Goal: Task Accomplishment & Management: Complete application form

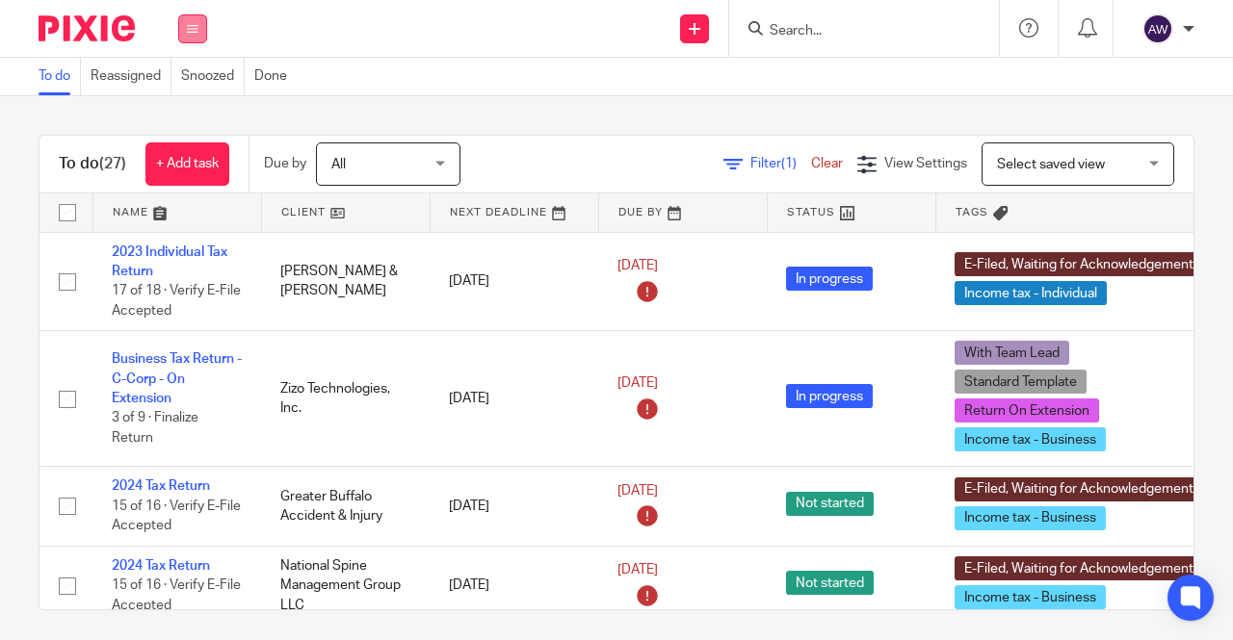
click at [196, 24] on icon at bounding box center [193, 29] width 12 height 12
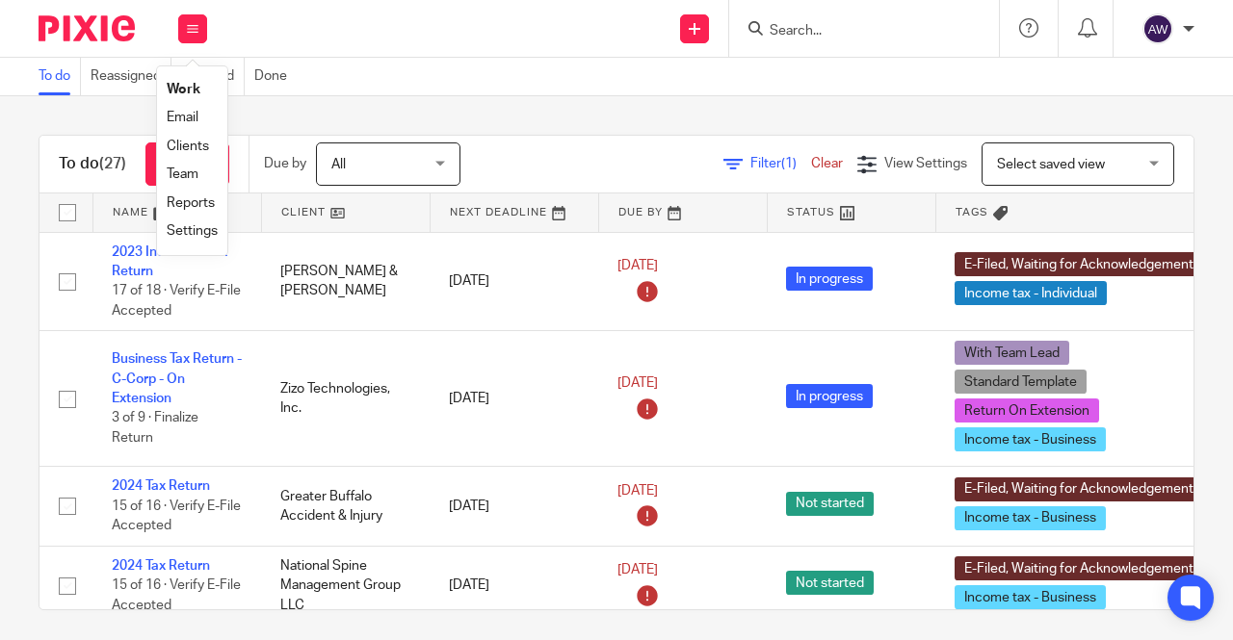
click at [406, 31] on div "Send new email Create task Add client Request signature Get Support Contact Sup…" at bounding box center [729, 28] width 1006 height 57
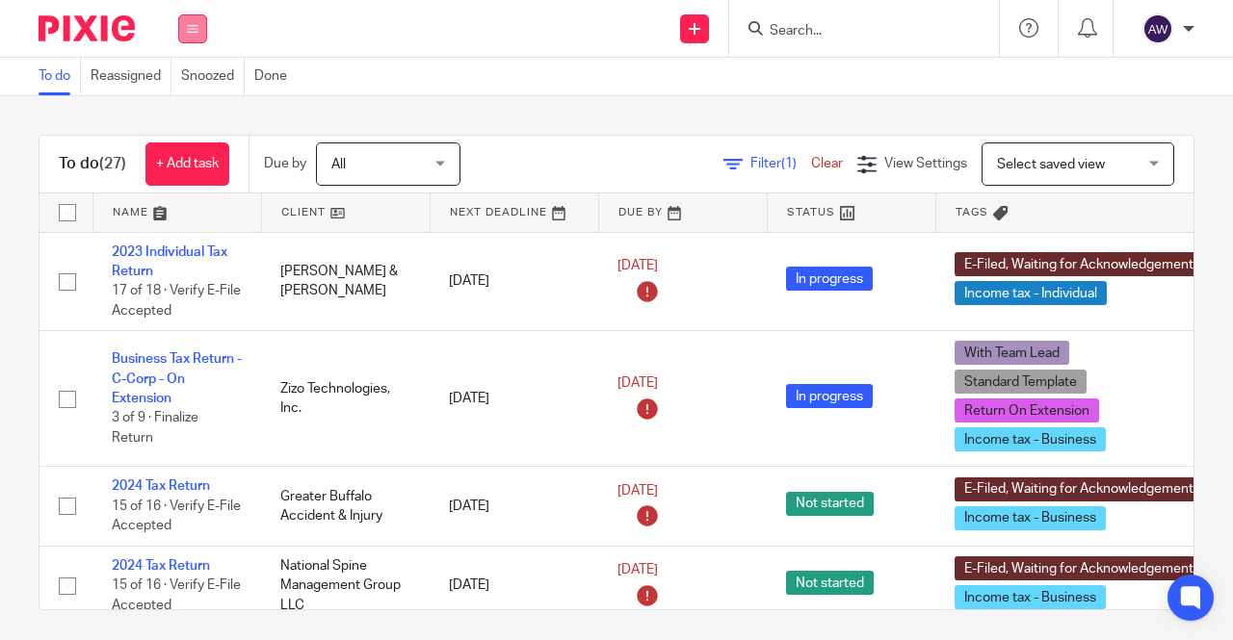
click at [199, 23] on button at bounding box center [192, 28] width 29 height 29
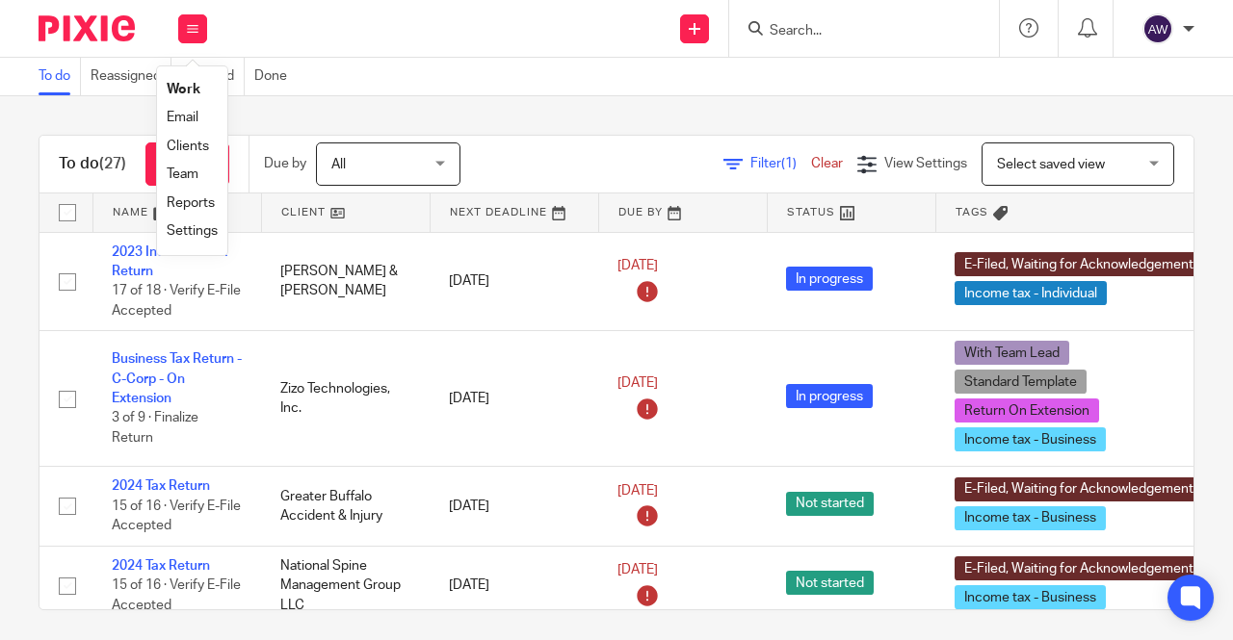
click at [393, 34] on div "Send new email Create task Add client Request signature Get Support Contact Sup…" at bounding box center [729, 28] width 1006 height 57
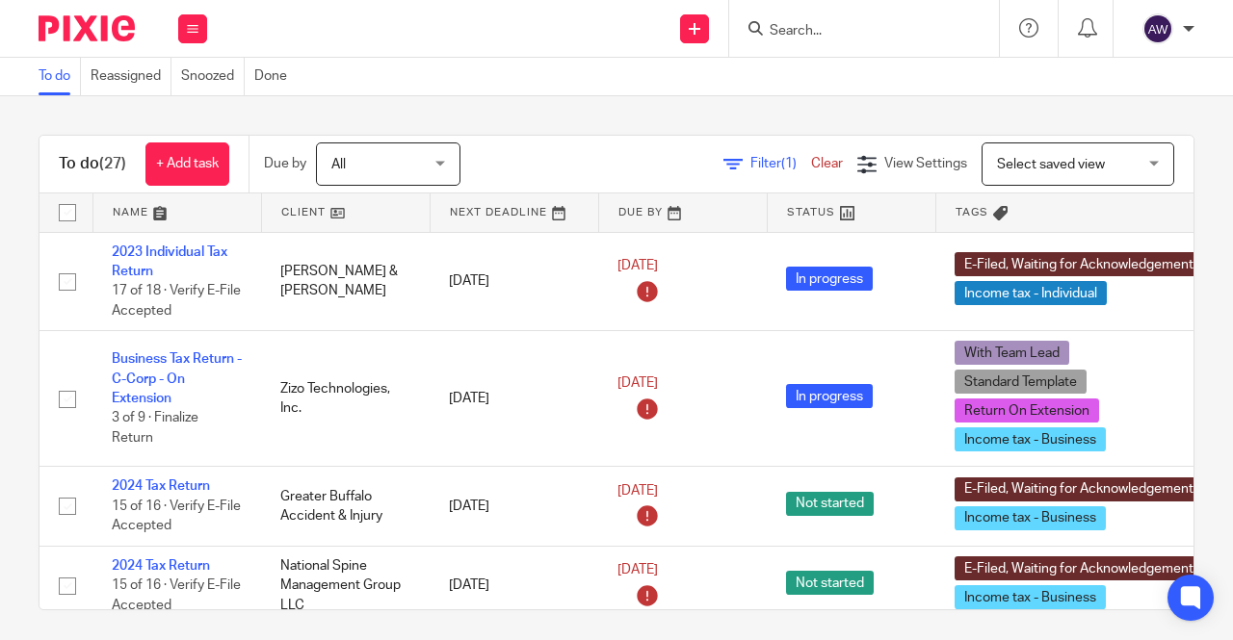
click at [787, 30] on input "Search" at bounding box center [853, 31] width 173 height 17
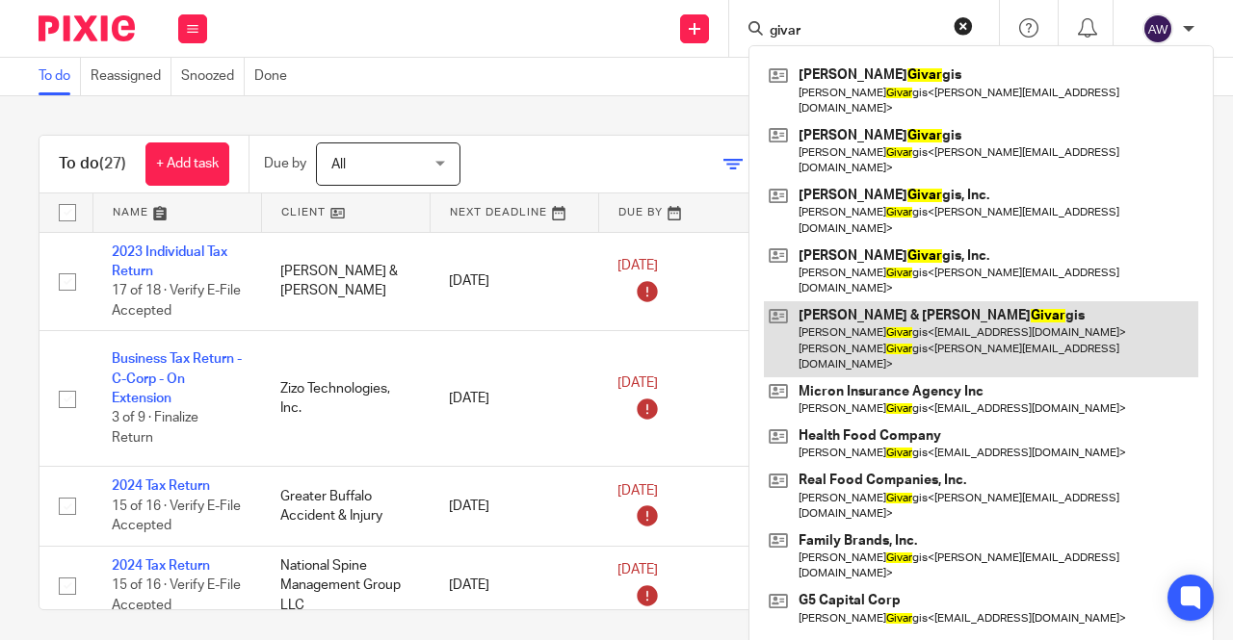
type input "givar"
click at [853, 301] on link at bounding box center [981, 339] width 434 height 76
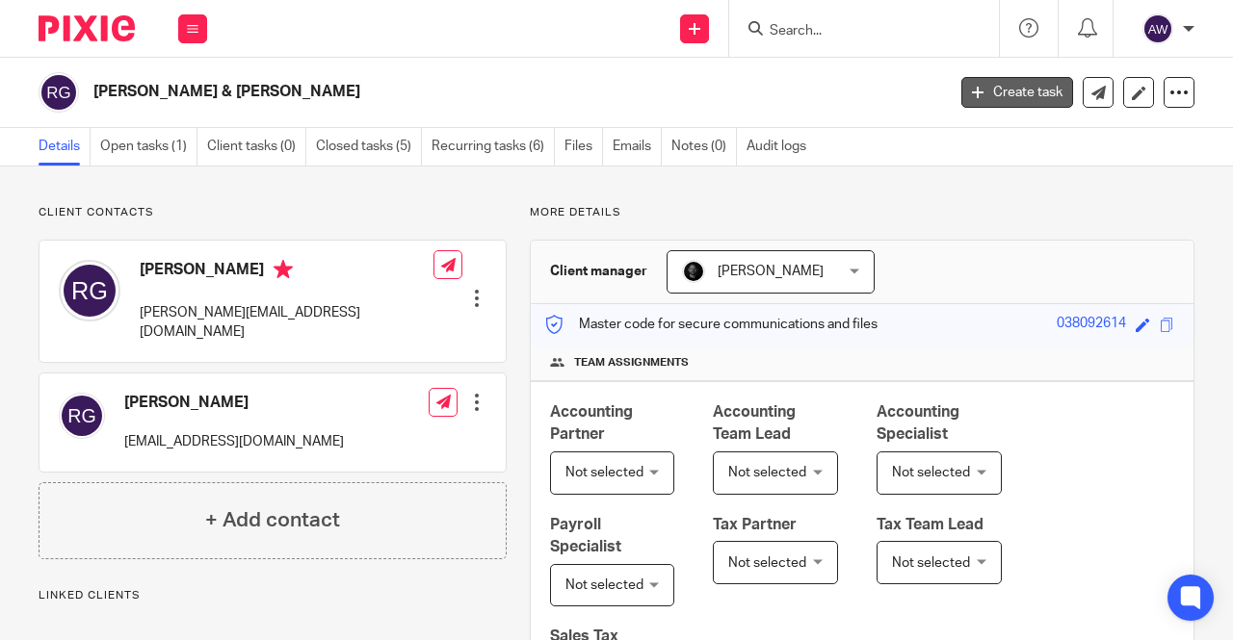
click at [974, 101] on link "Create task" at bounding box center [1017, 92] width 112 height 31
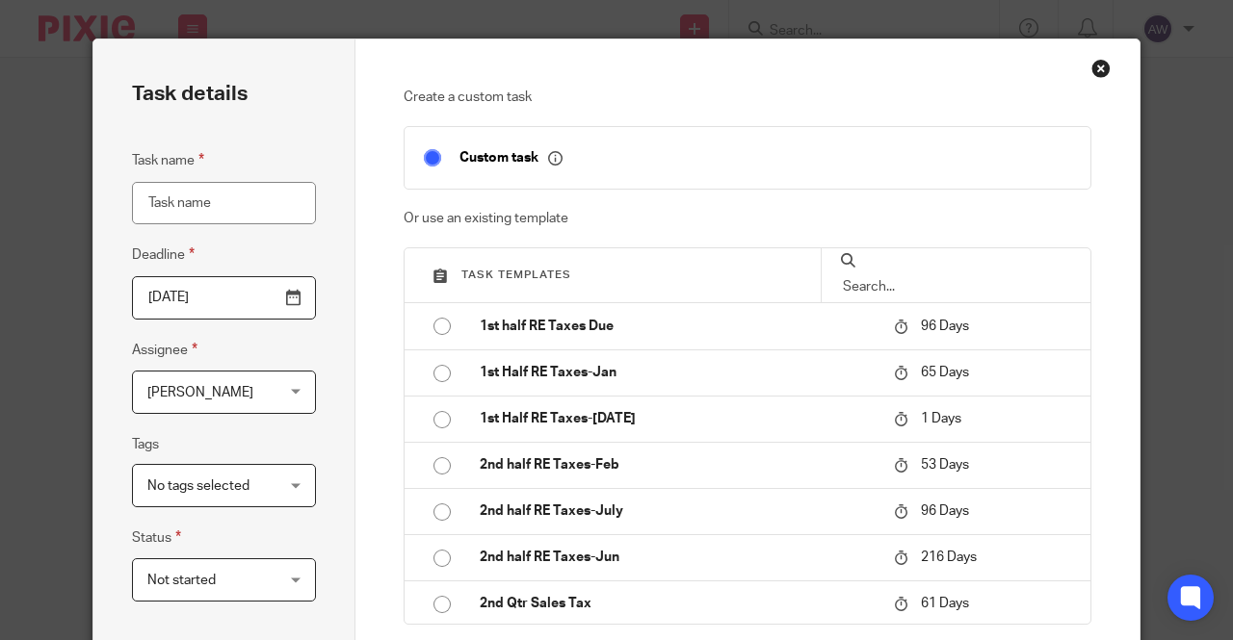
scroll to position [96, 0]
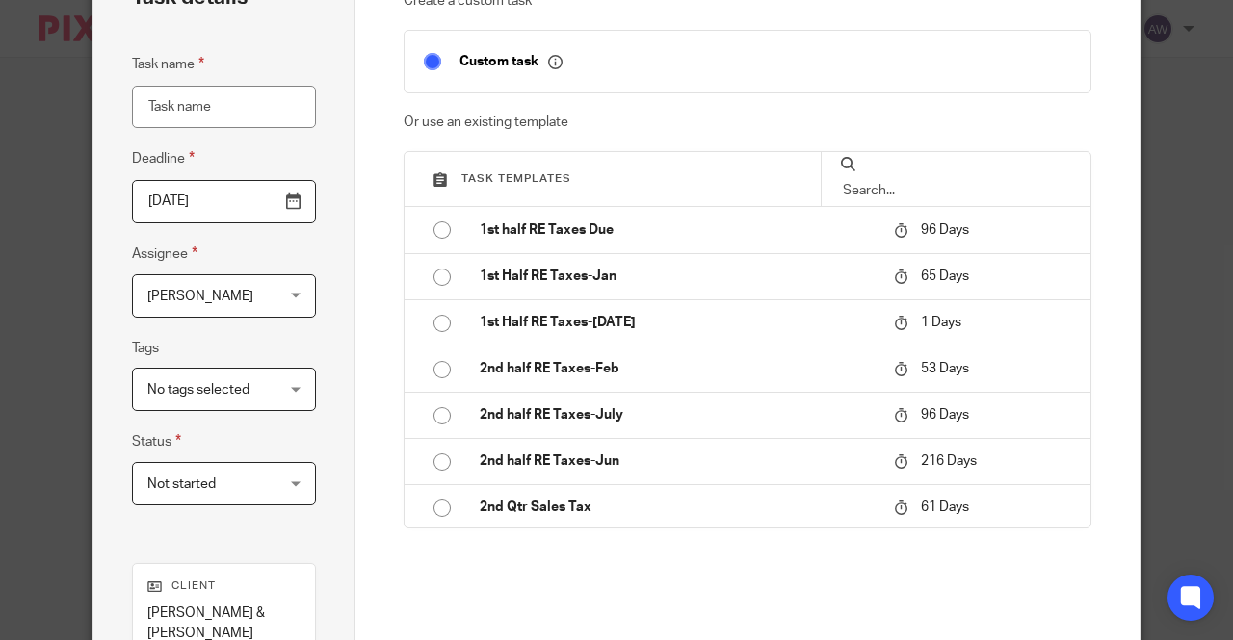
click at [172, 119] on input "Task name" at bounding box center [224, 107] width 184 height 43
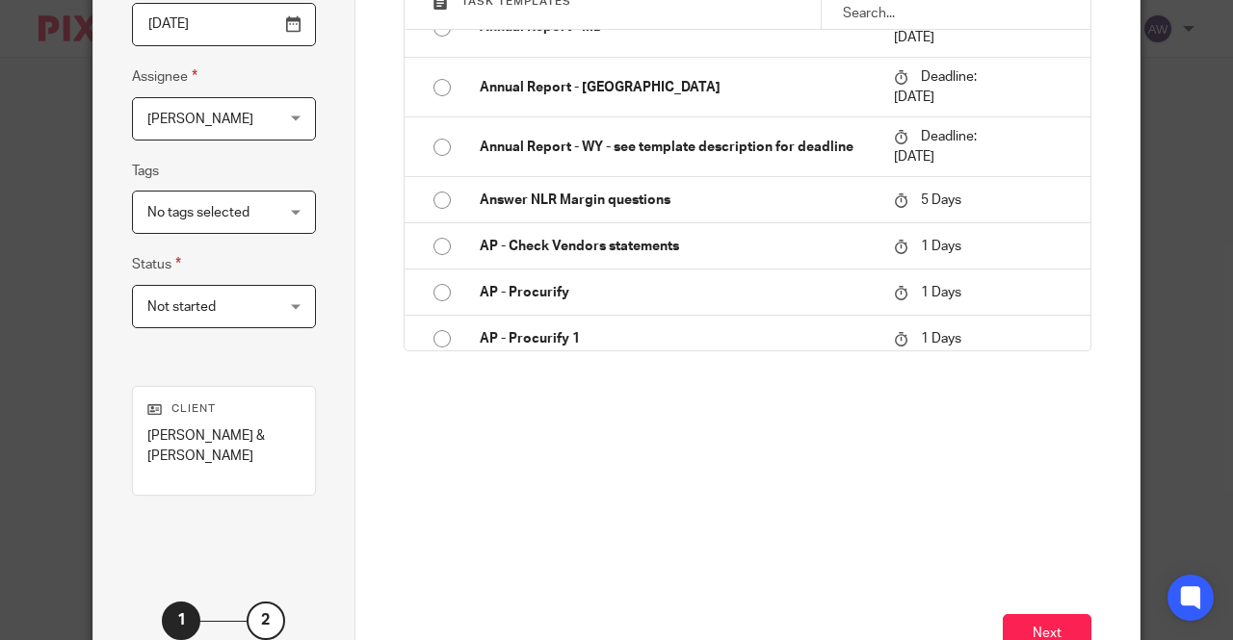
scroll to position [289, 0]
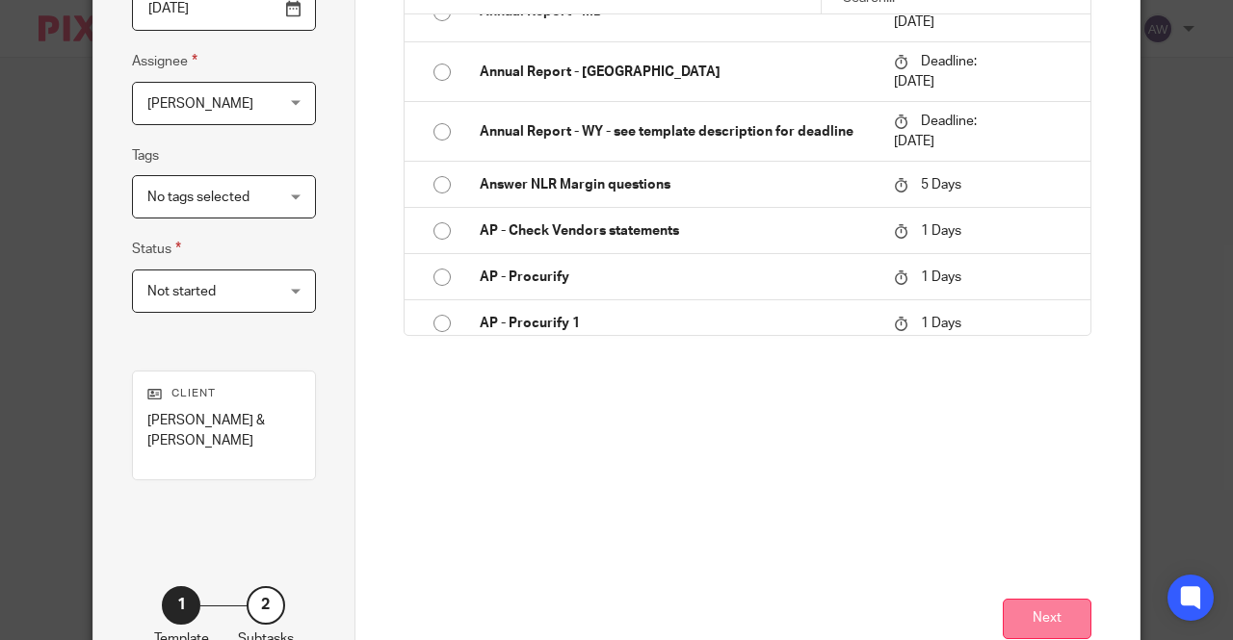
type input "Business Returns"
click at [1053, 599] on button "Next" at bounding box center [1046, 619] width 89 height 41
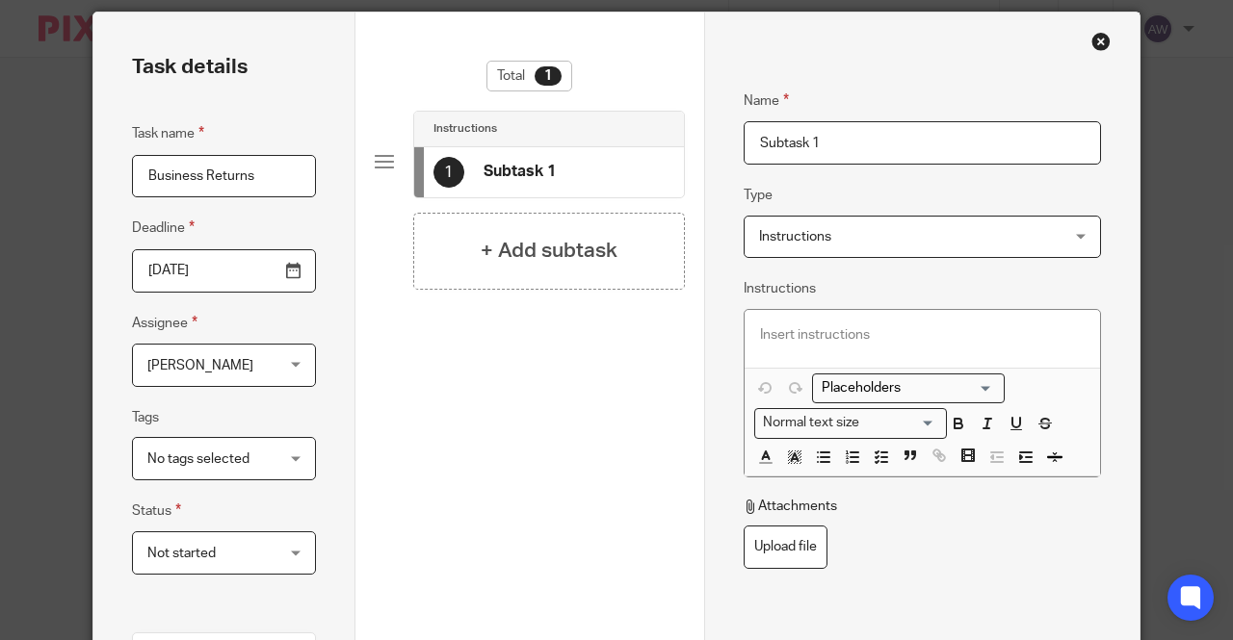
scroll to position [0, 0]
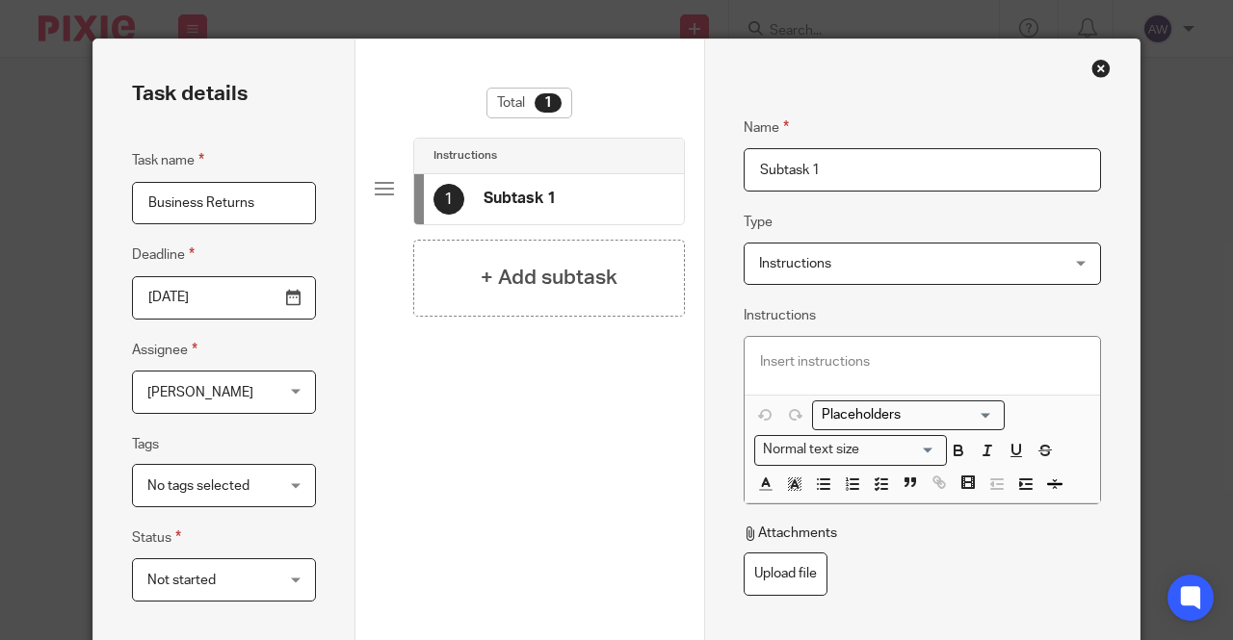
click at [853, 254] on span "Instructions" at bounding box center [895, 264] width 273 height 40
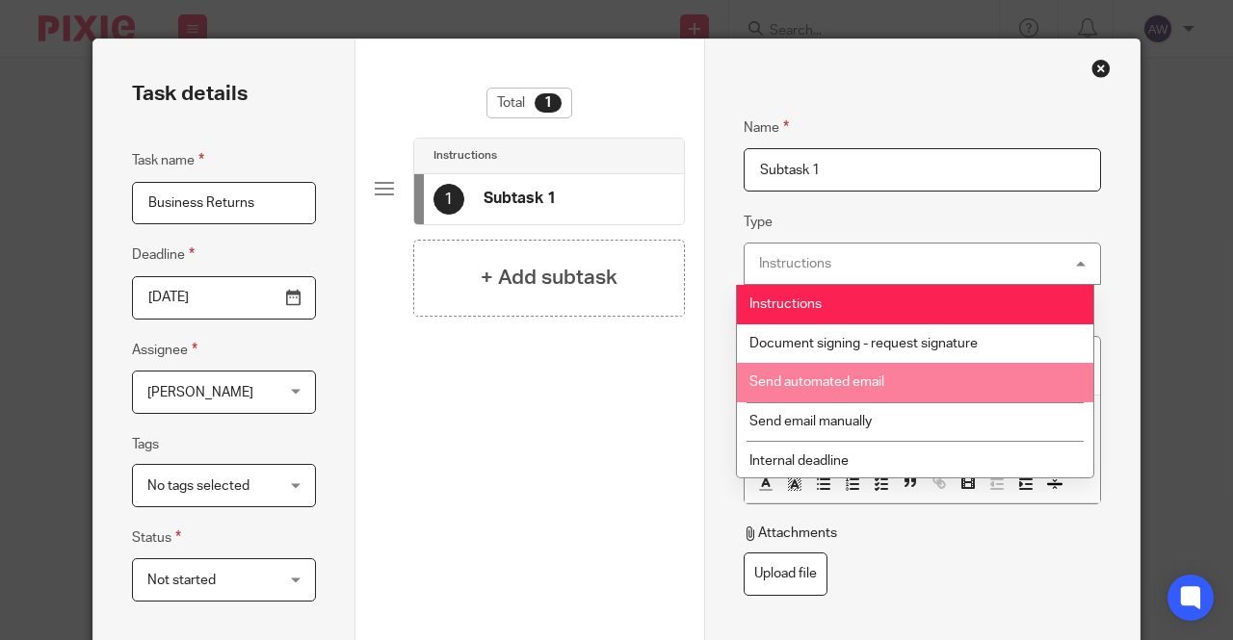
scroll to position [3, 0]
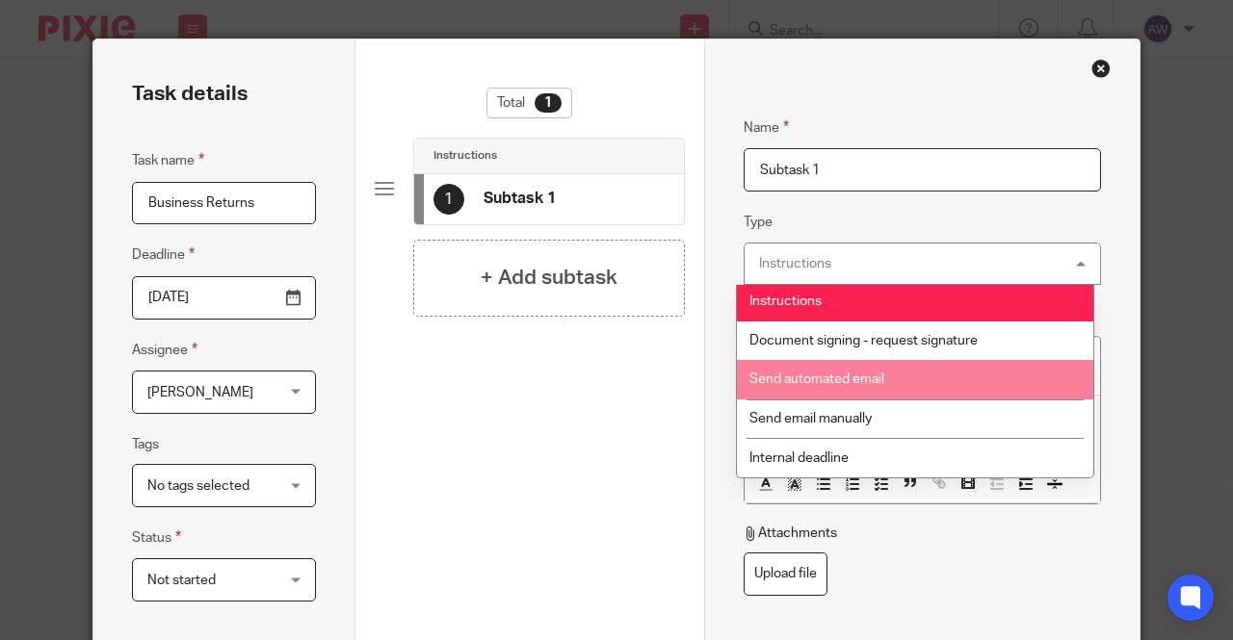
click at [847, 384] on span "Send automated email" at bounding box center [816, 379] width 135 height 13
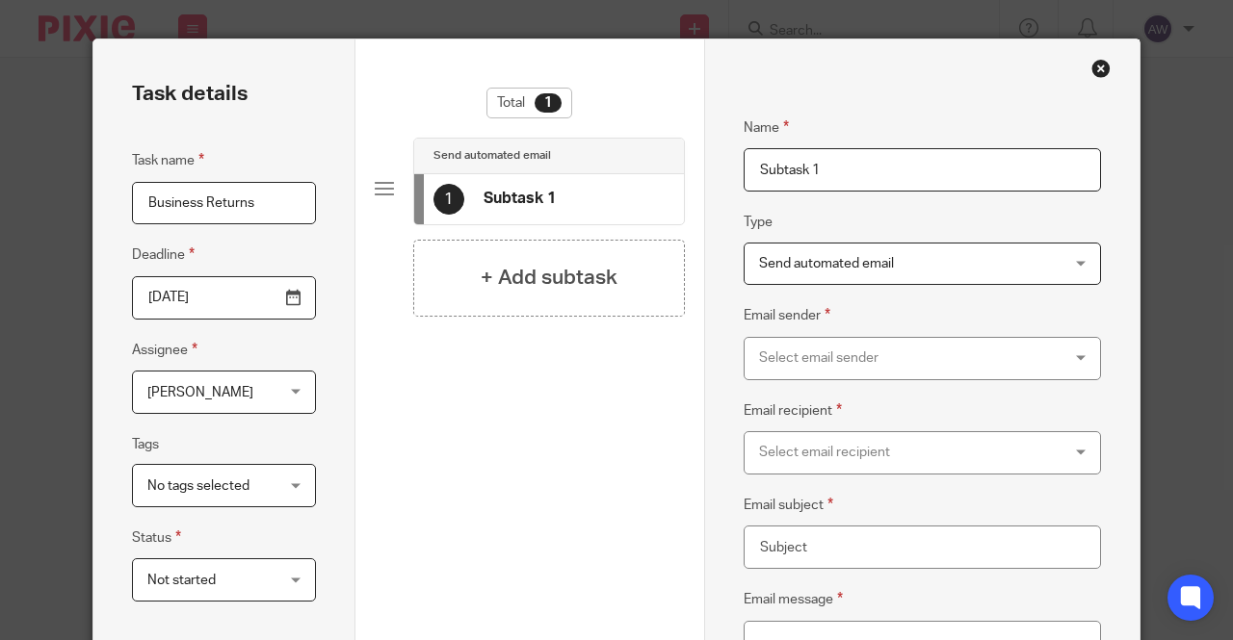
click at [928, 272] on span "Send automated email" at bounding box center [895, 264] width 273 height 40
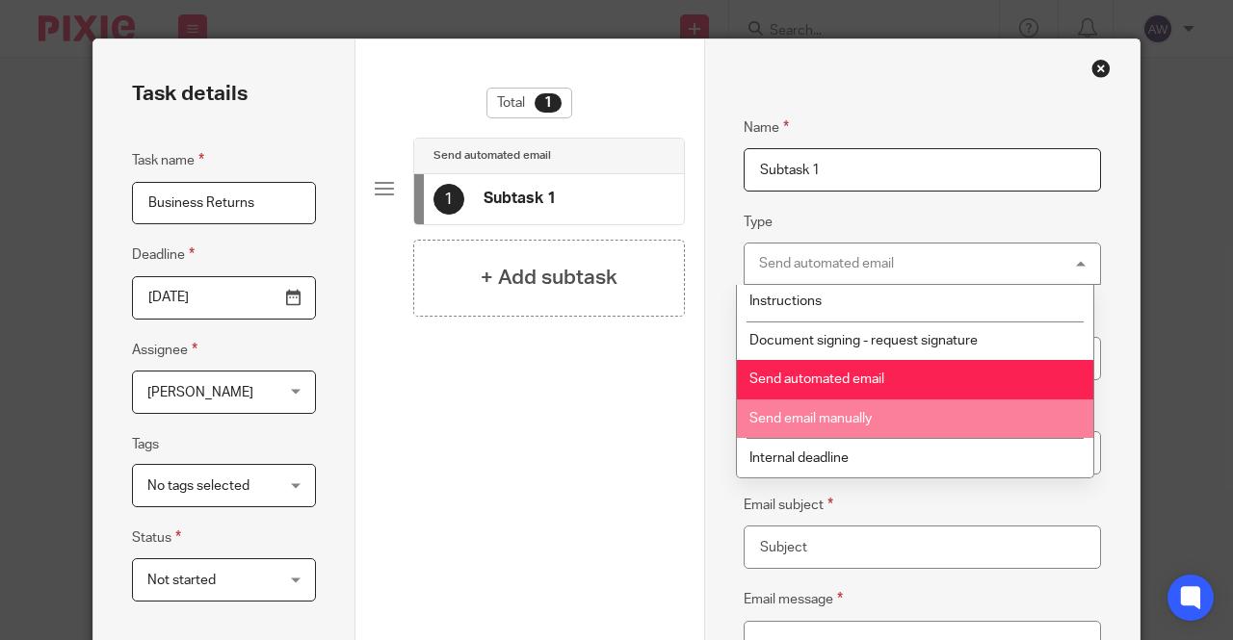
click at [861, 415] on span "Send email manually" at bounding box center [810, 418] width 122 height 13
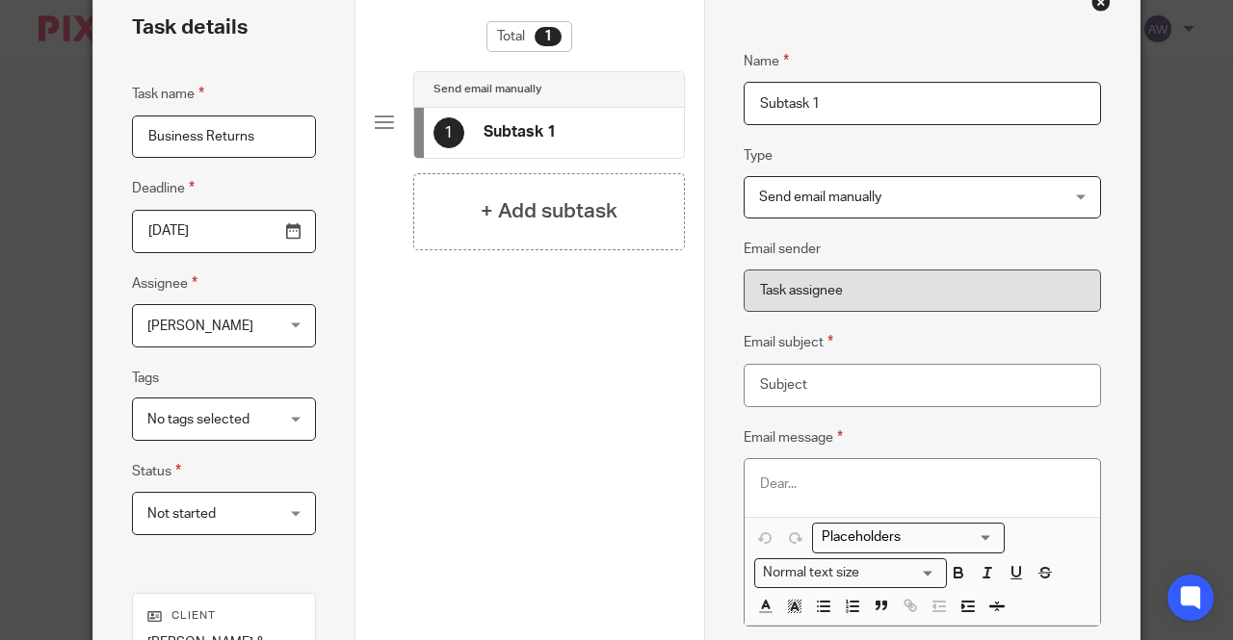
scroll to position [96, 0]
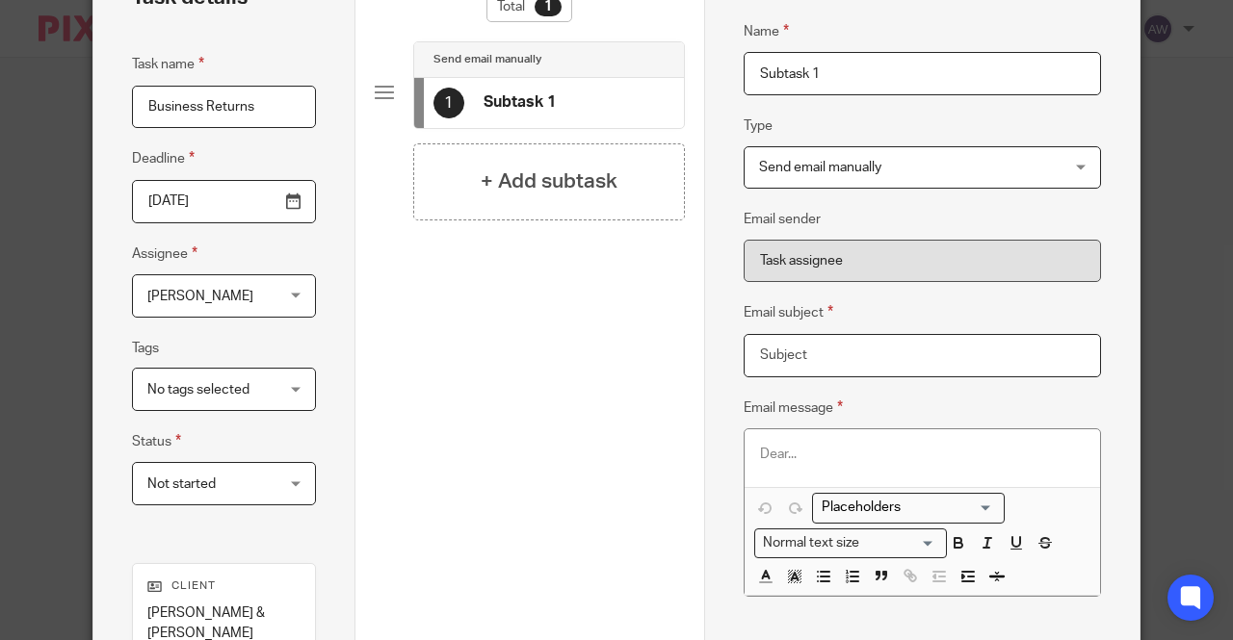
click at [851, 373] on input "Email subject" at bounding box center [922, 355] width 358 height 43
drag, startPoint x: 833, startPoint y: 74, endPoint x: 551, endPoint y: 68, distance: 282.2
click at [556, 72] on div "Task details Task name Business Returns Deadline 2025-09-19 Assignee Alexis Wit…" at bounding box center [616, 411] width 1046 height 937
type input "Business Returns"
click at [857, 365] on input "Email subject" at bounding box center [922, 355] width 358 height 43
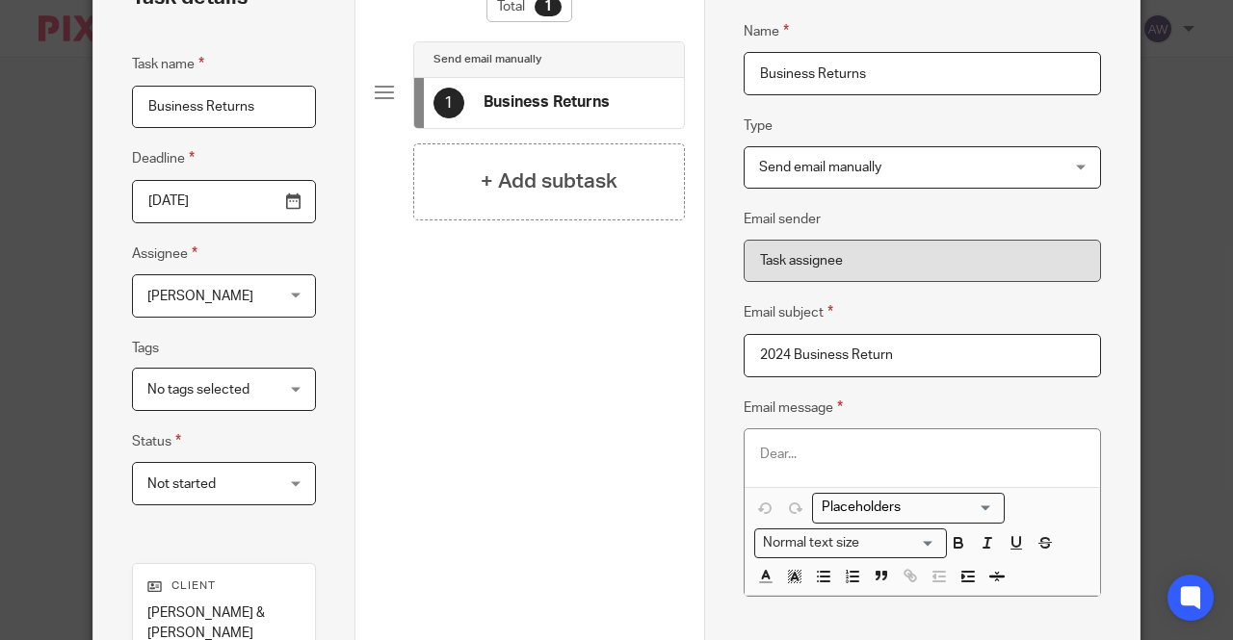
type input "2024 Business Return"
click at [793, 454] on p at bounding box center [922, 454] width 325 height 19
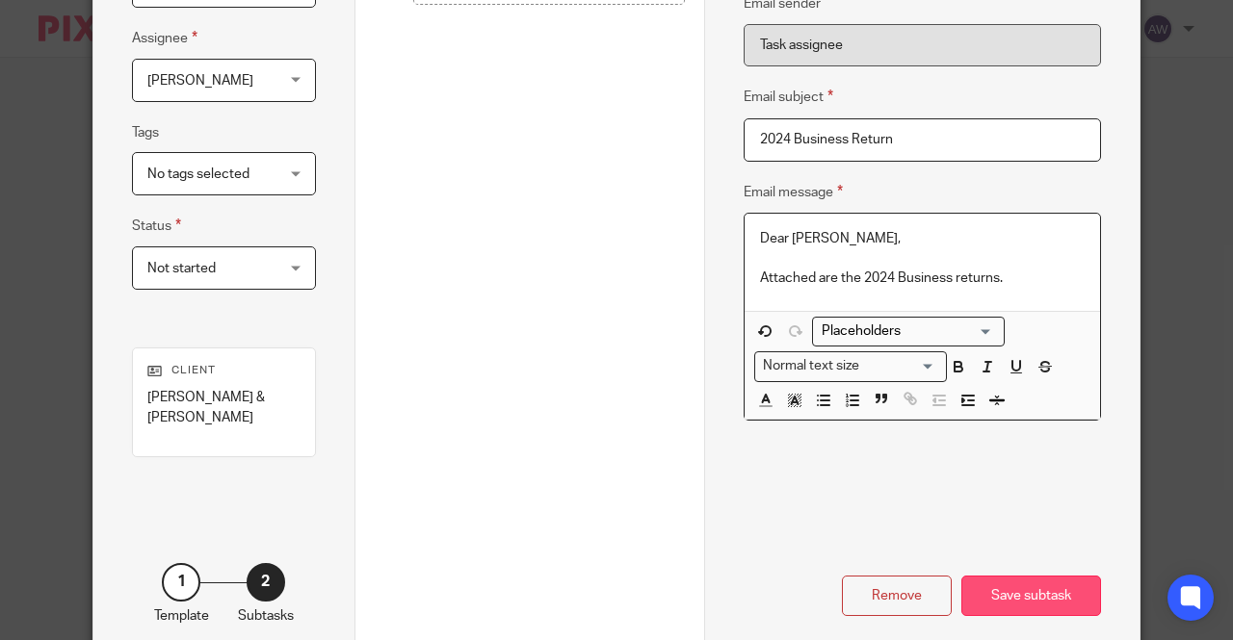
scroll to position [354, 0]
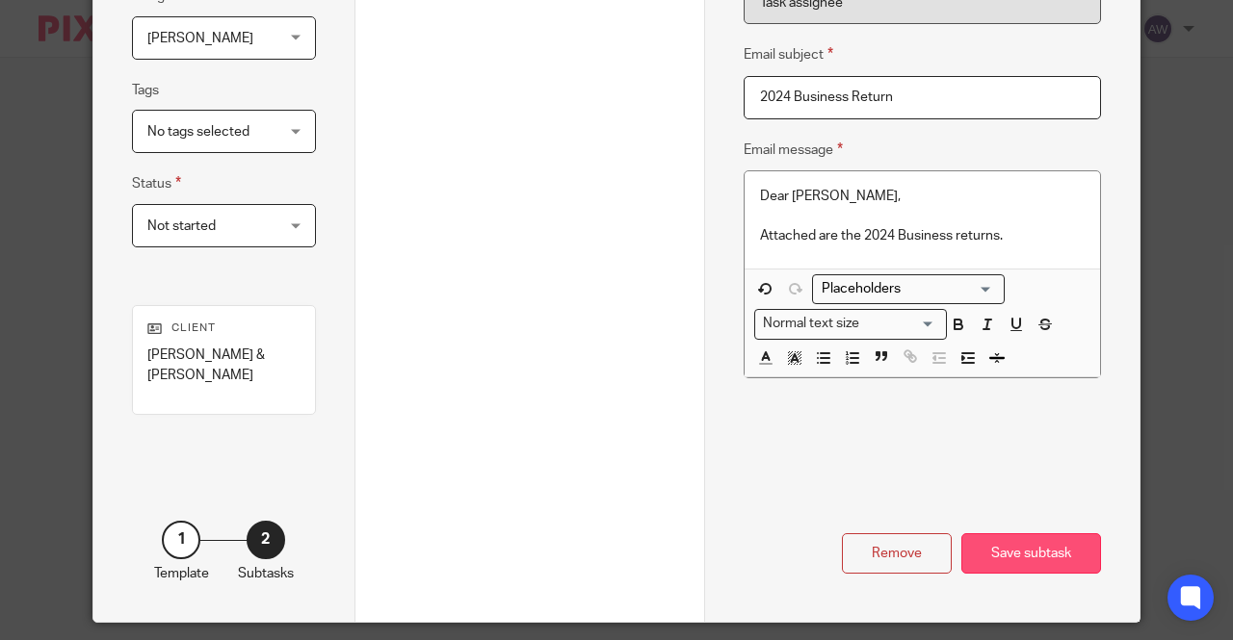
click at [1040, 533] on div "Save subtask" at bounding box center [1031, 553] width 140 height 41
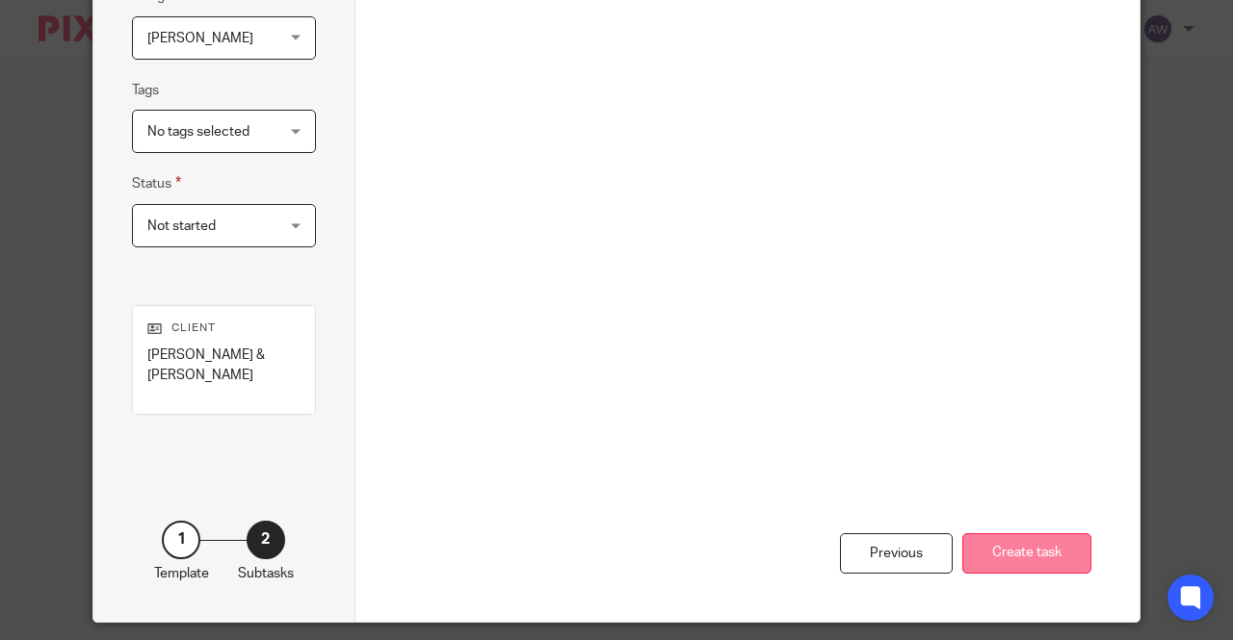
click at [1033, 533] on button "Create task" at bounding box center [1026, 553] width 129 height 41
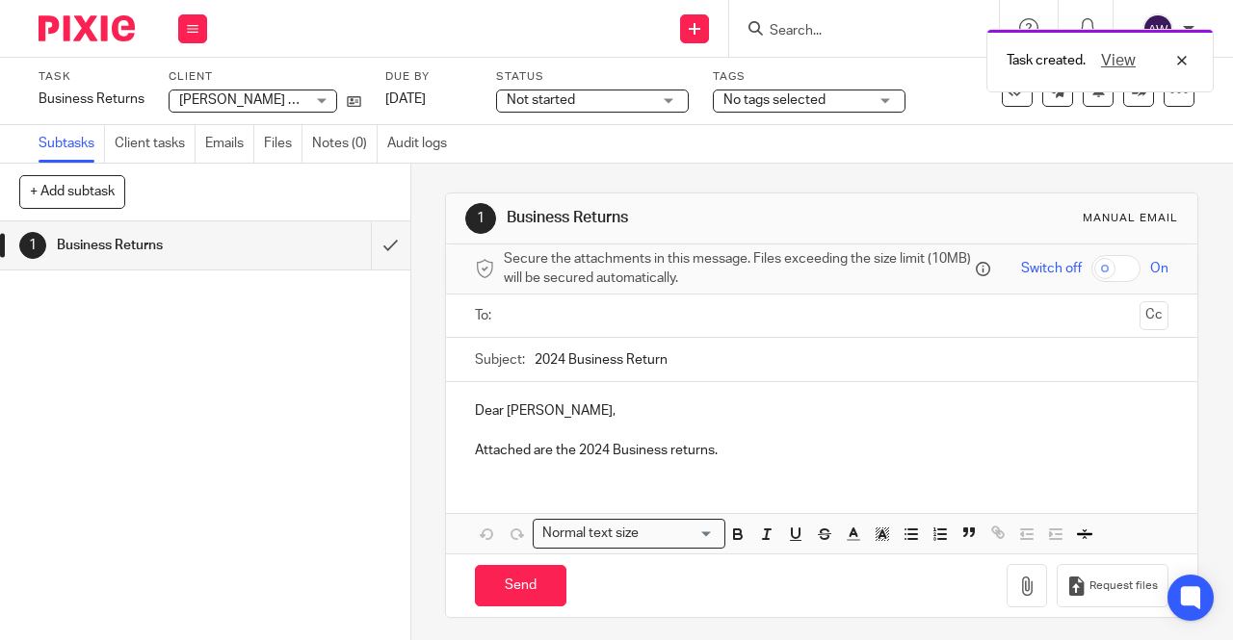
click at [598, 327] on input "text" at bounding box center [820, 316] width 621 height 22
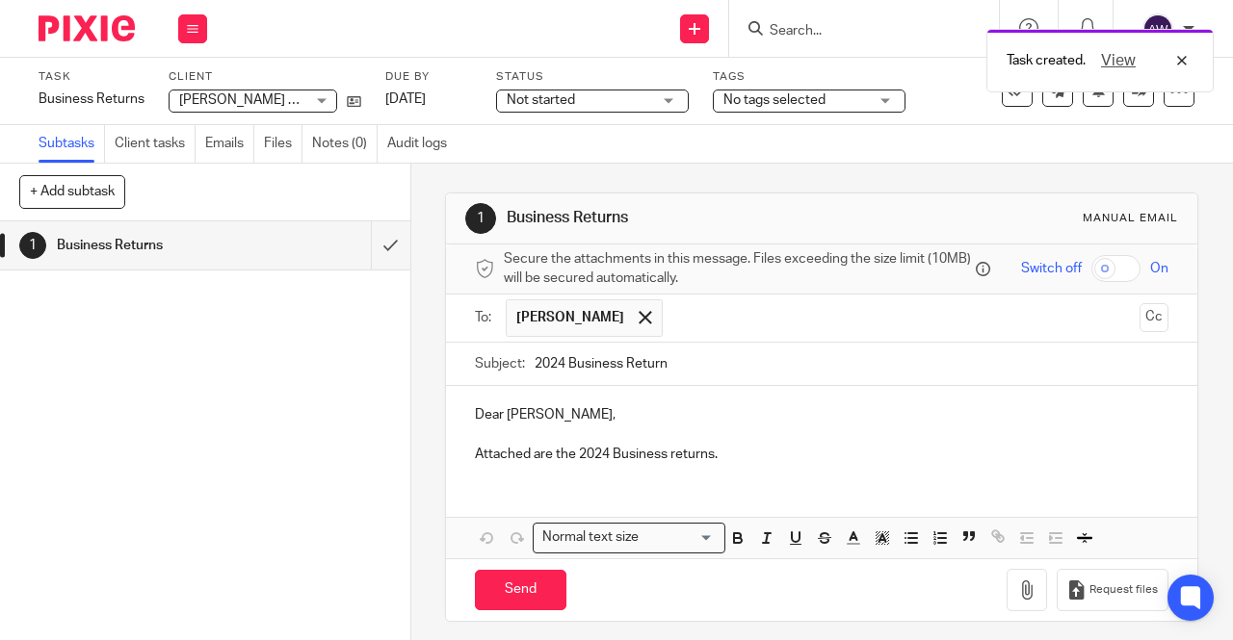
click at [1106, 261] on input "checkbox" at bounding box center [1115, 268] width 49 height 27
checkbox input "true"
click at [825, 444] on p at bounding box center [821, 435] width 693 height 19
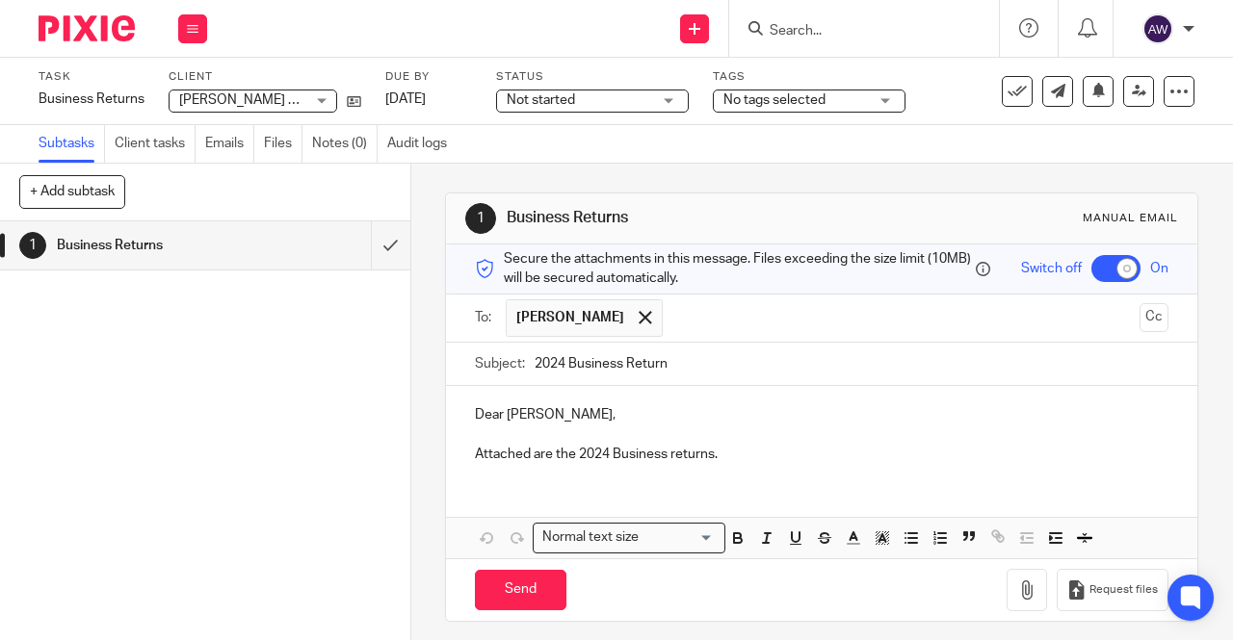
click at [751, 425] on p "Dear Ronnie," at bounding box center [821, 414] width 693 height 19
click at [751, 454] on p "Attached are the 2024 Business returns." at bounding box center [821, 454] width 693 height 19
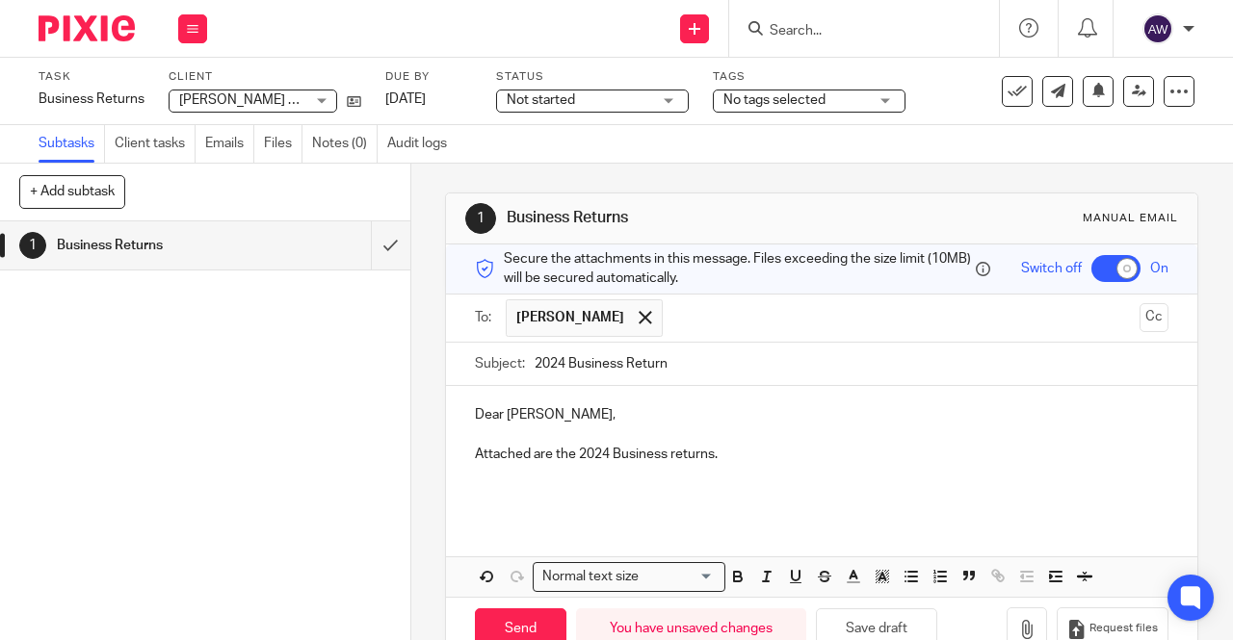
click at [491, 489] on p at bounding box center [821, 492] width 693 height 19
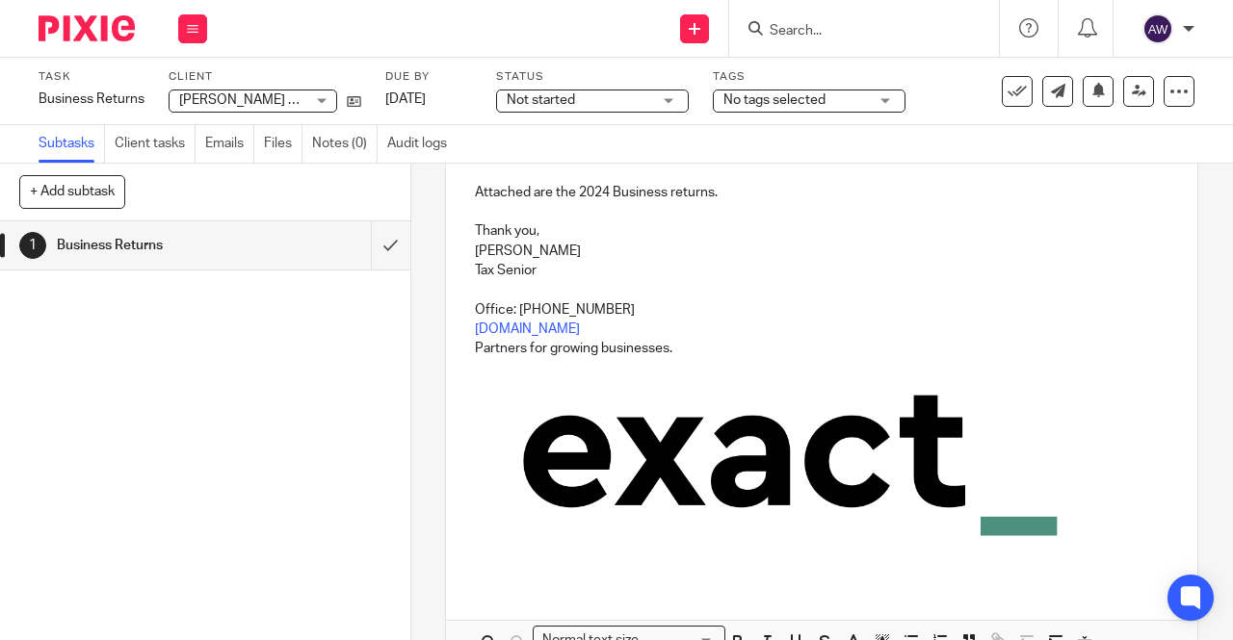
scroll to position [378, 0]
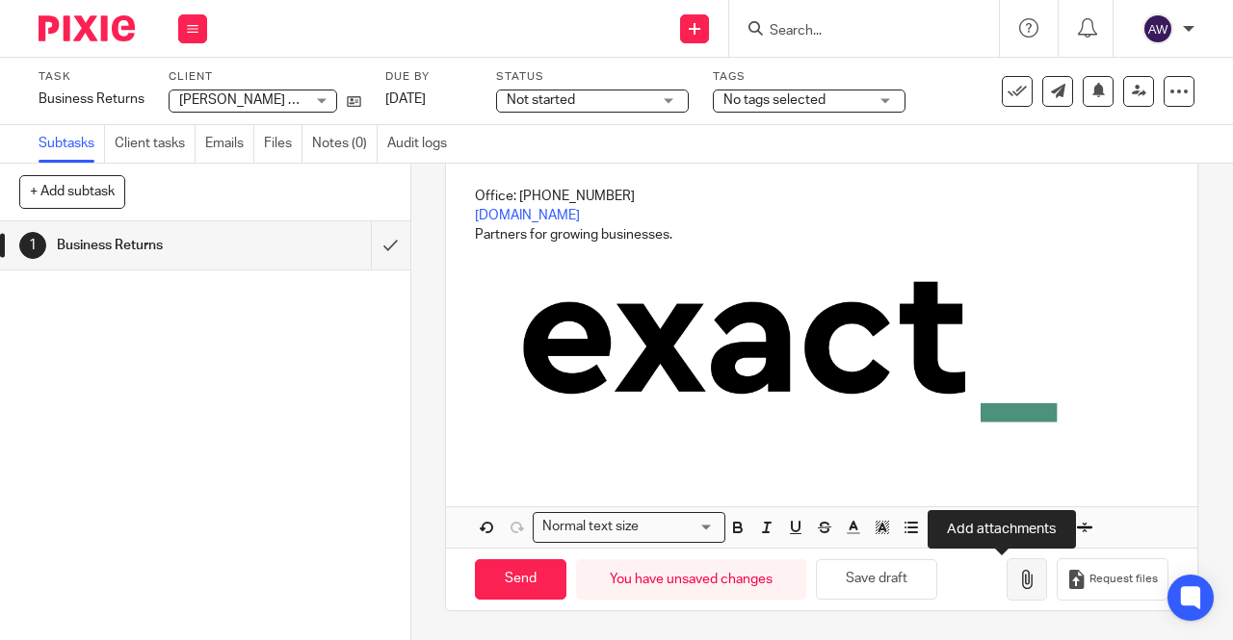
click at [1014, 590] on button "button" at bounding box center [1026, 579] width 40 height 43
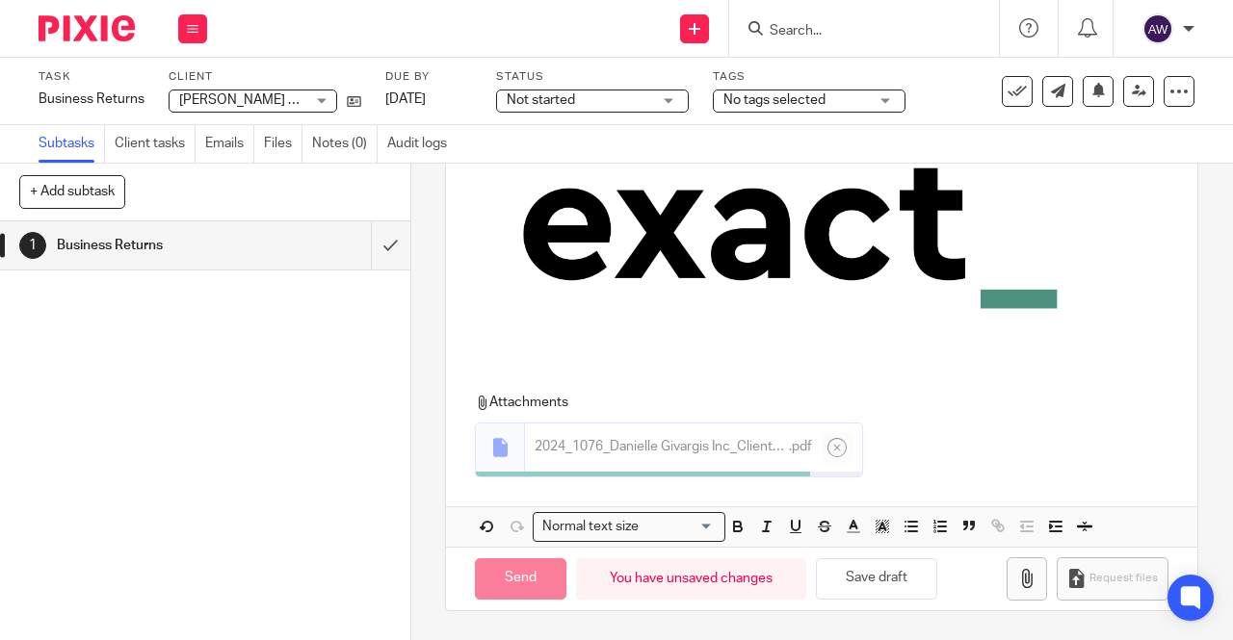
scroll to position [487, 0]
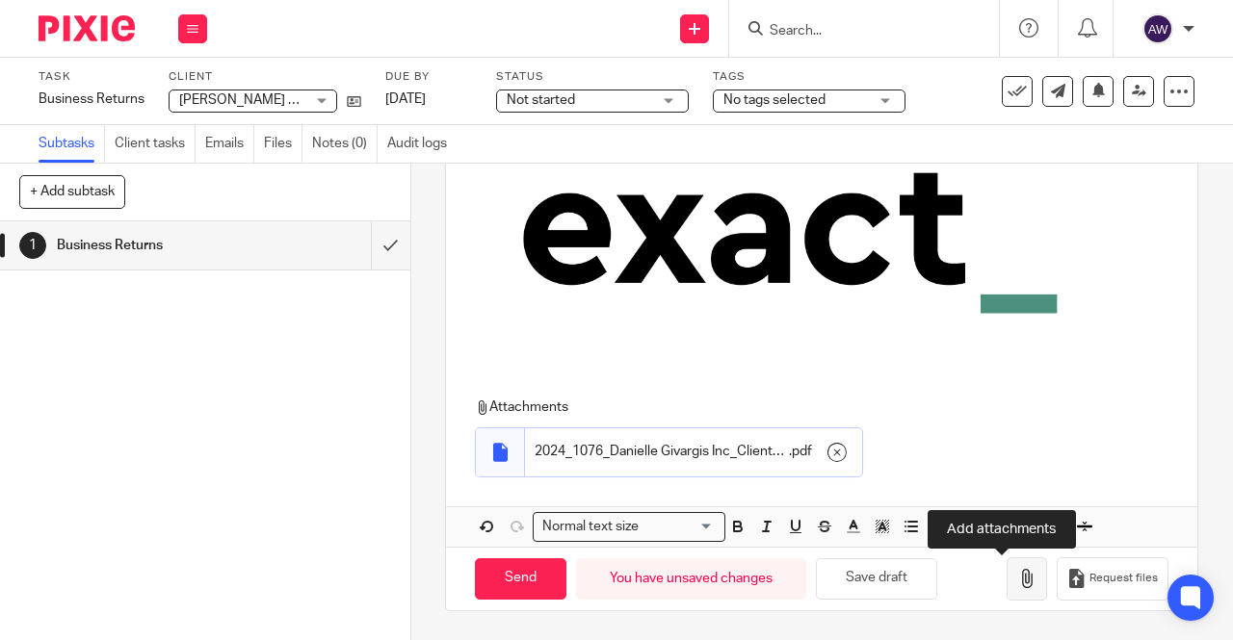
click at [1017, 585] on icon "button" at bounding box center [1026, 578] width 19 height 19
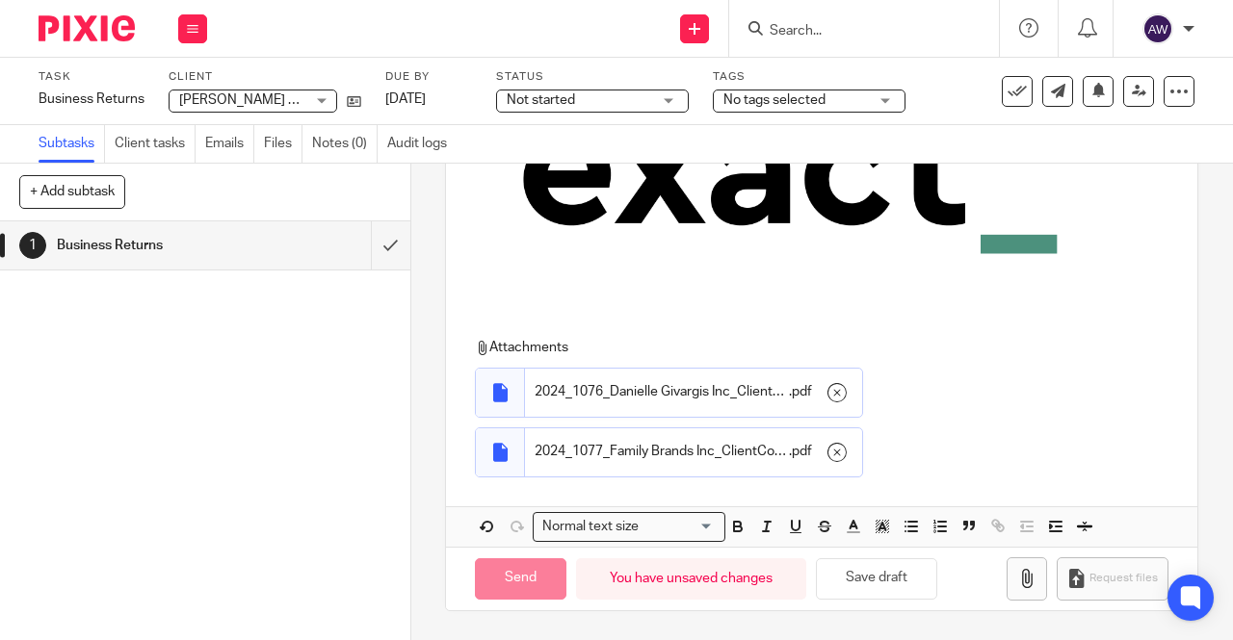
scroll to position [547, 0]
click at [1006, 590] on button "button" at bounding box center [1026, 579] width 40 height 43
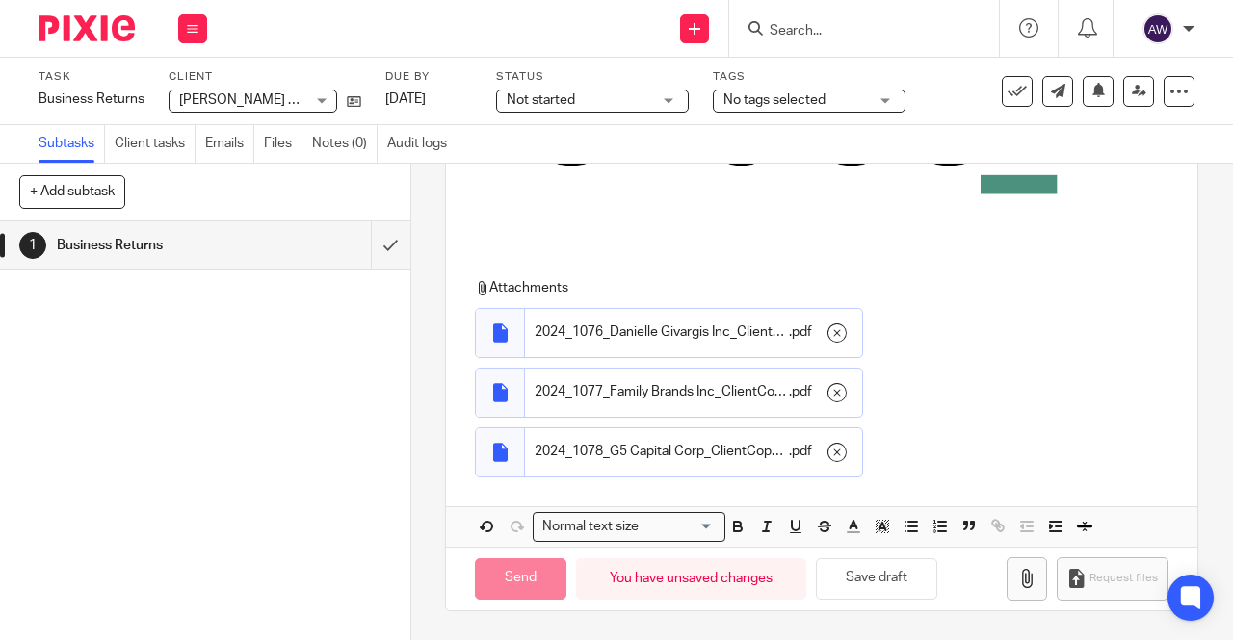
scroll to position [607, 0]
click at [1017, 584] on icon "button" at bounding box center [1026, 578] width 19 height 19
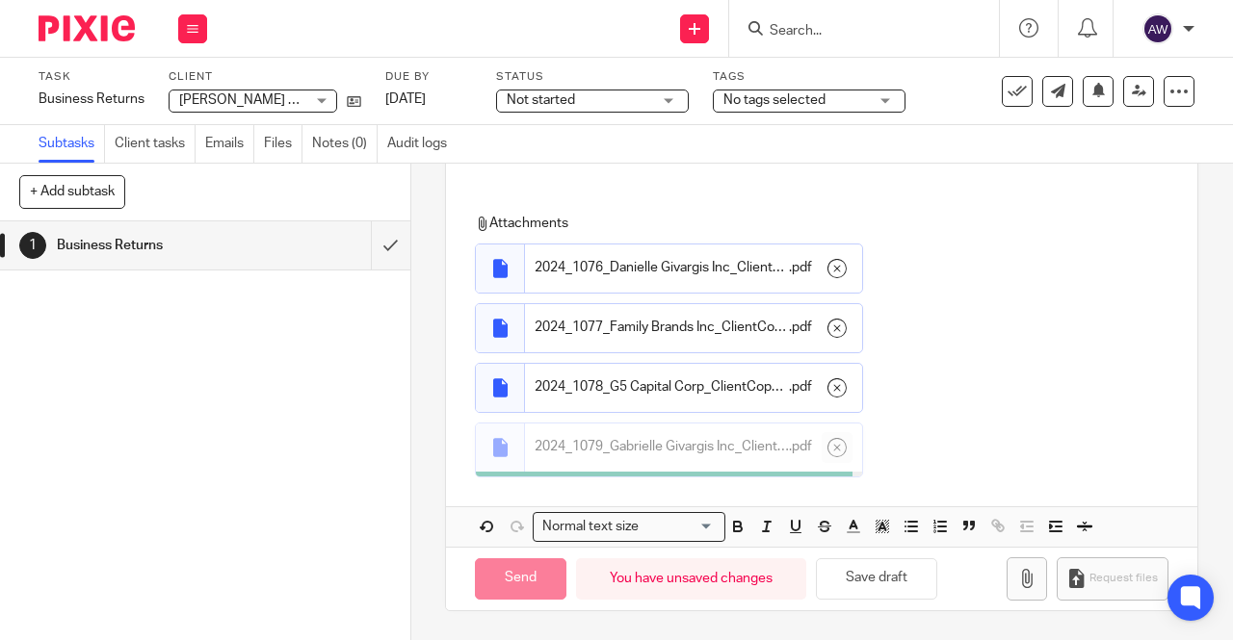
scroll to position [666, 0]
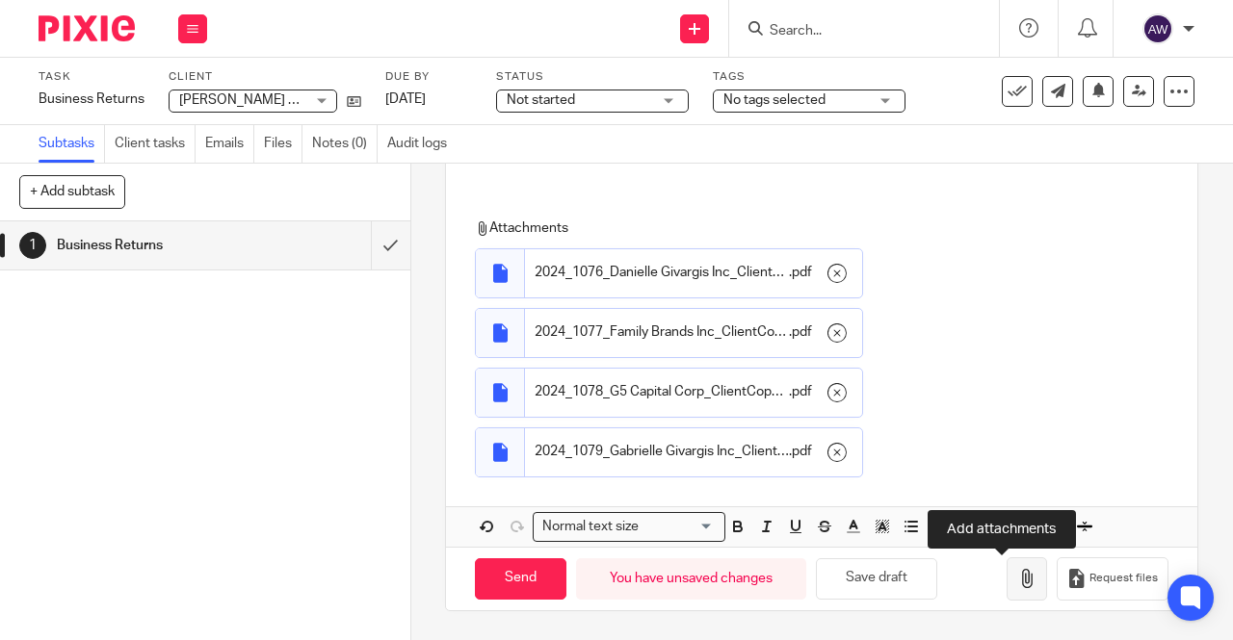
click at [1013, 579] on button "button" at bounding box center [1026, 579] width 40 height 43
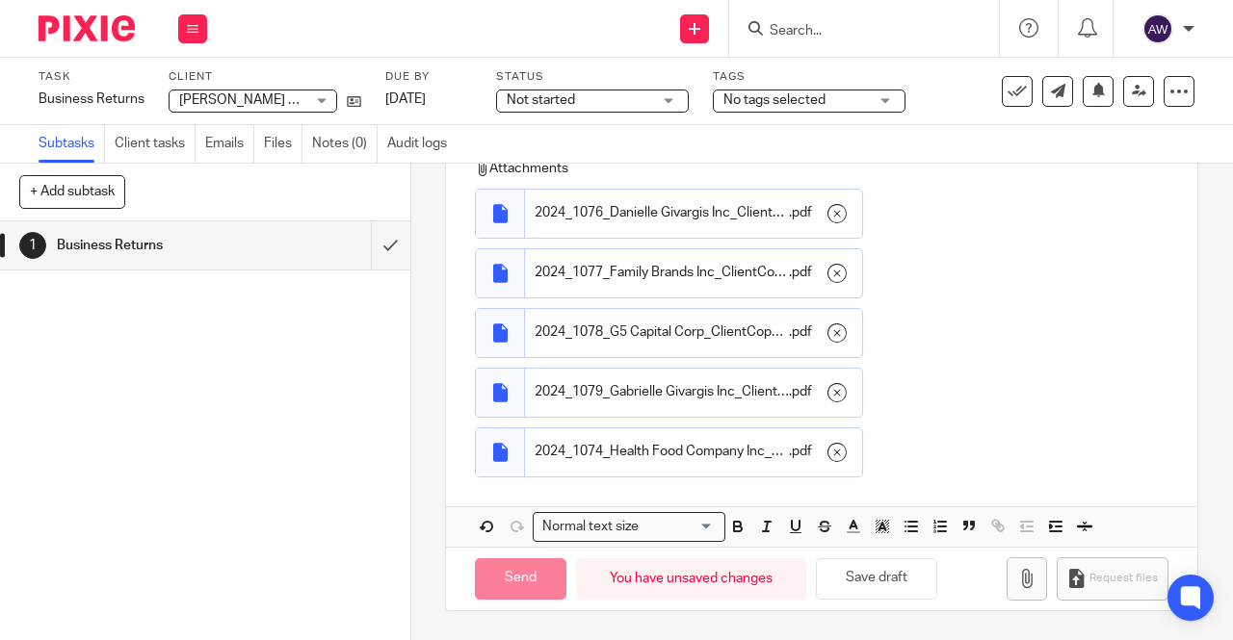
scroll to position [726, 0]
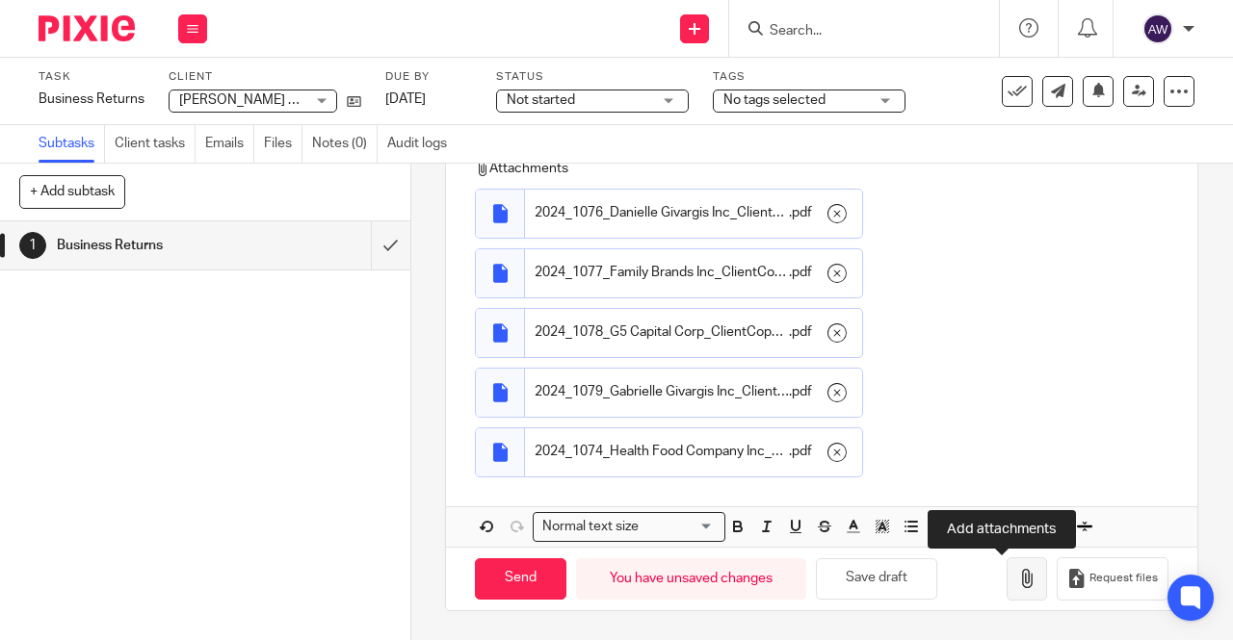
click at [1006, 564] on button "button" at bounding box center [1026, 579] width 40 height 43
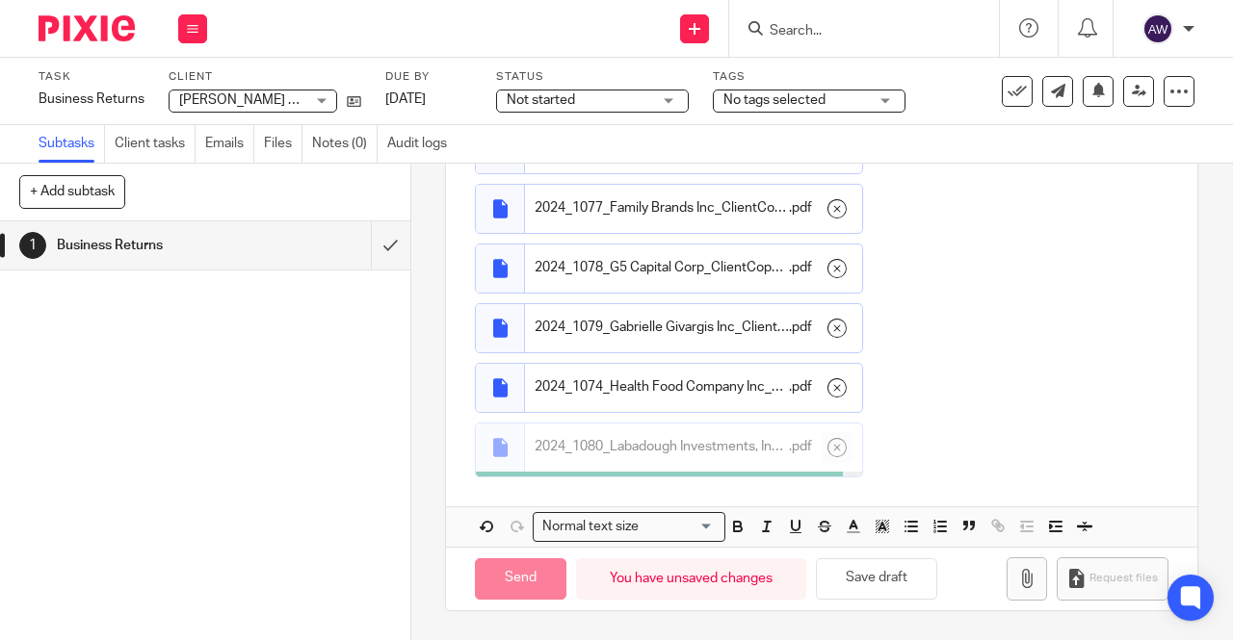
scroll to position [786, 0]
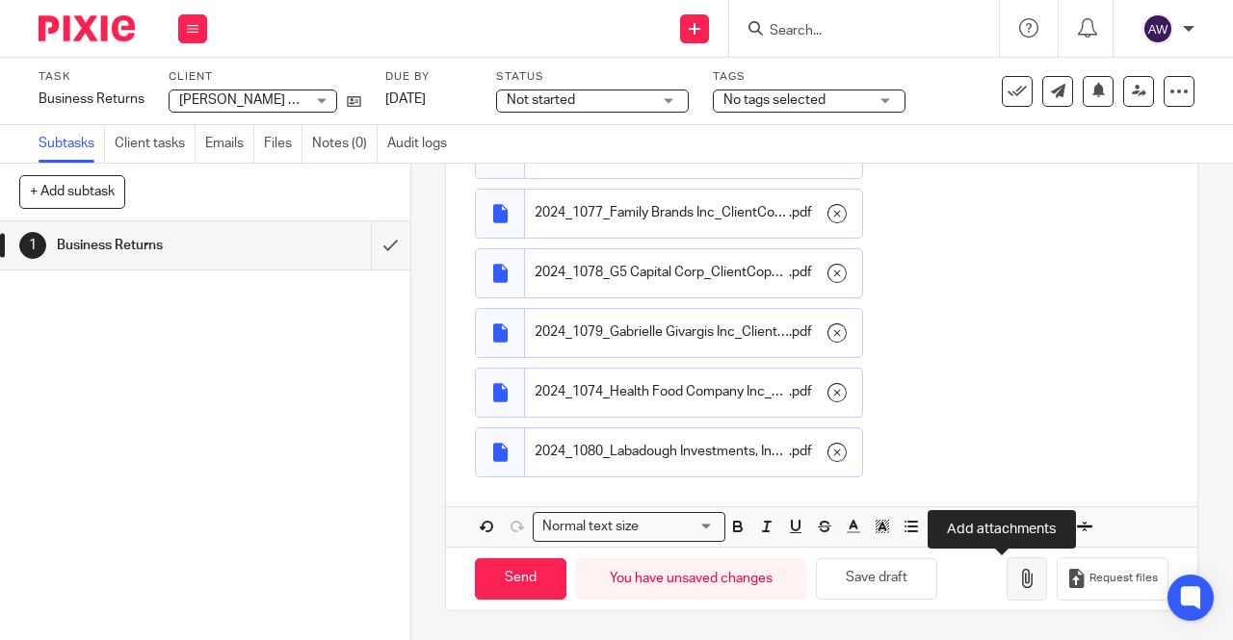
click at [1006, 597] on button "button" at bounding box center [1026, 579] width 40 height 43
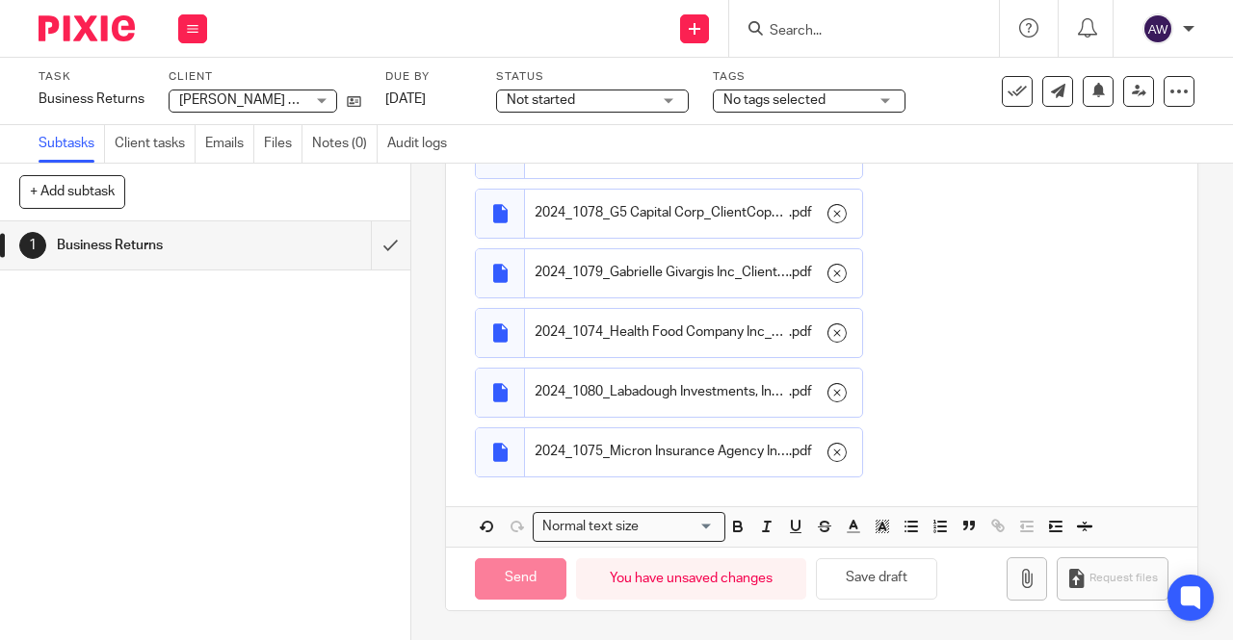
scroll to position [845, 0]
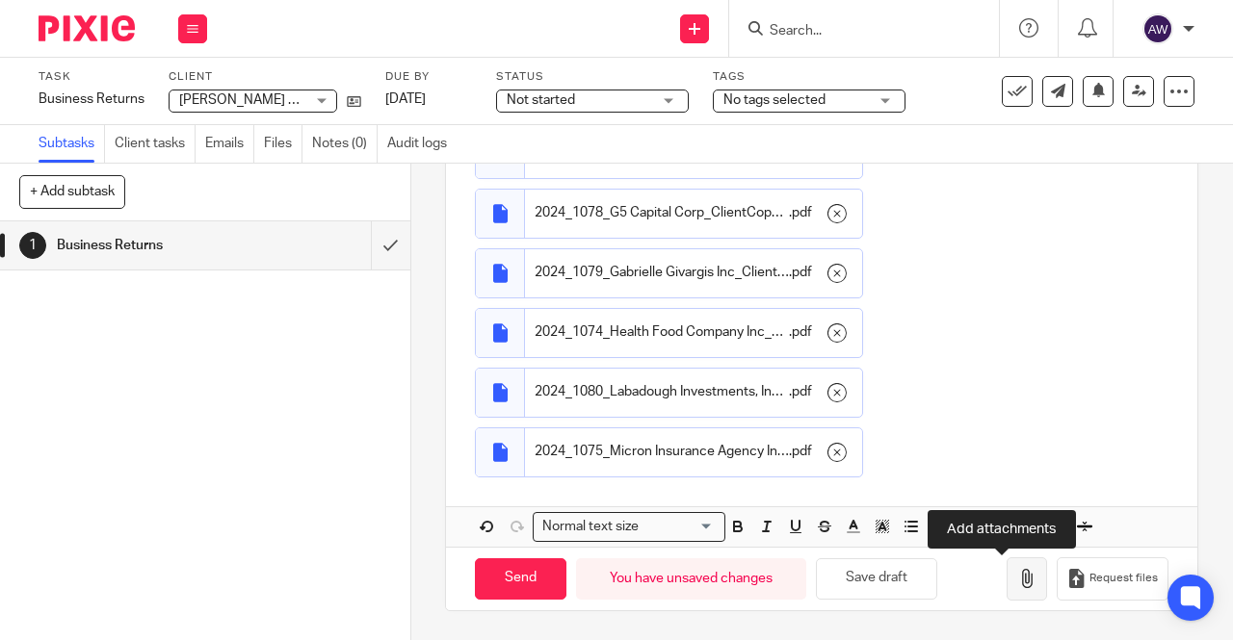
click at [1008, 590] on button "button" at bounding box center [1026, 579] width 40 height 43
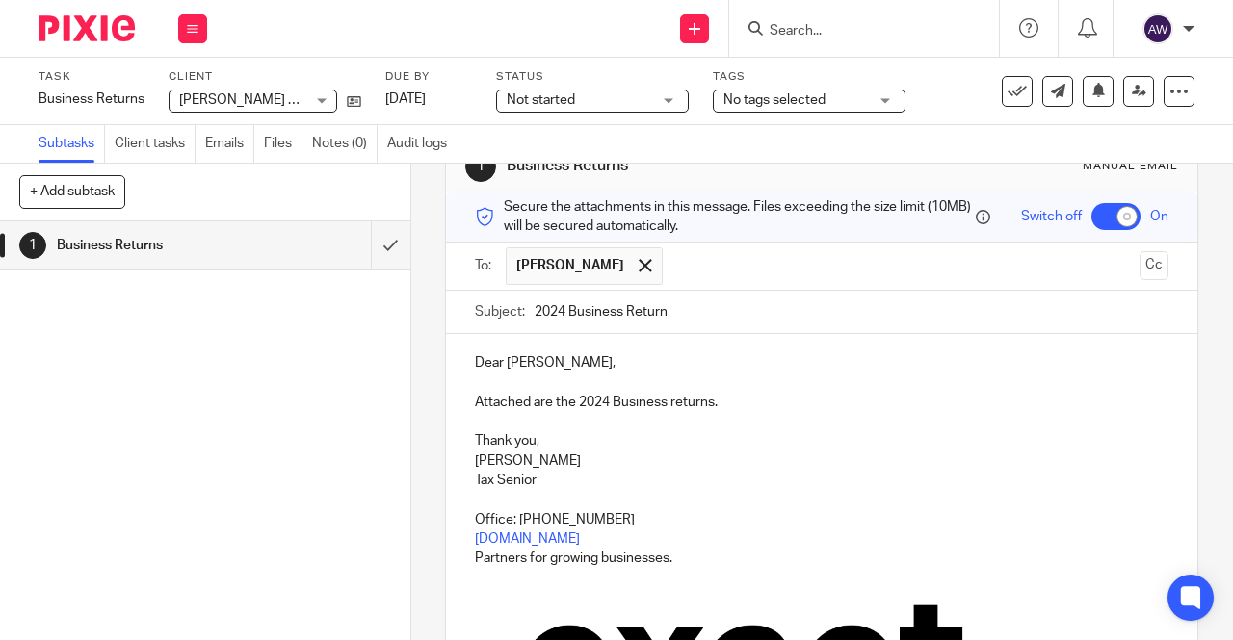
scroll to position [39, 0]
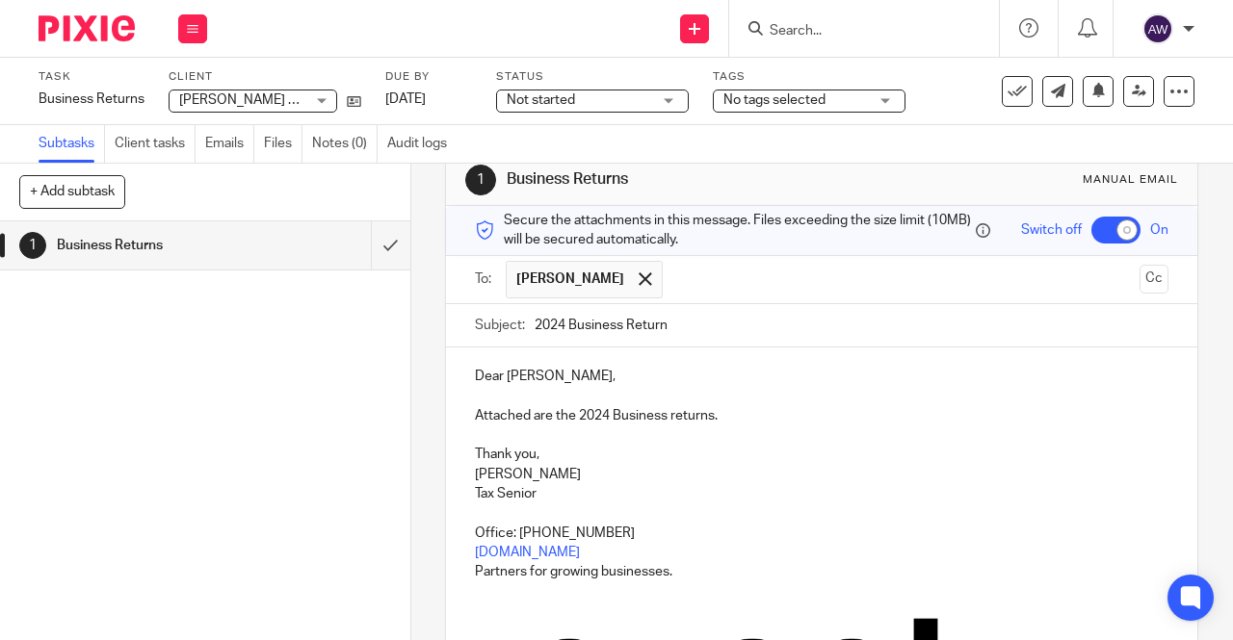
click at [851, 337] on input "2024 Business Return" at bounding box center [851, 325] width 634 height 43
click at [746, 432] on p at bounding box center [821, 435] width 693 height 19
click at [743, 421] on p "Attached are the 2024 Business returns." at bounding box center [821, 415] width 693 height 19
click at [784, 426] on p "Attached are the 2024 Business returns. The passpharse is" at bounding box center [821, 415] width 693 height 19
click at [791, 422] on p "Attached are the 2024 Business returns. The passpharse is" at bounding box center [821, 415] width 693 height 19
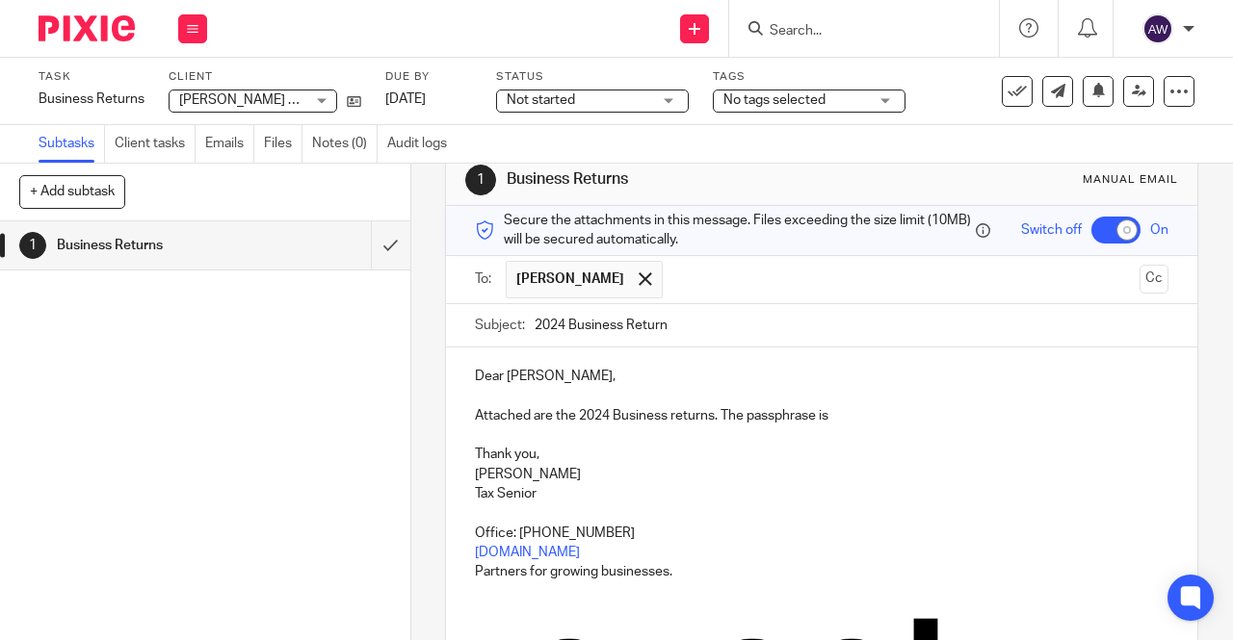
click at [869, 418] on p "Attached are the 2024 Business returns. The passphrase is" at bounding box center [821, 415] width 693 height 19
click at [1028, 412] on p "Attached are the 2024 Business returns. The passphrase is last 4 of your social…" at bounding box center [821, 415] width 693 height 19
click at [999, 425] on p "Attached are the 2024 Business returns. The passphrase is last 4 of your social…" at bounding box center [821, 415] width 693 height 19
click at [1029, 425] on p "Attached are the 2024 Business returns. The passphrase is last 4 of your social…" at bounding box center [821, 415] width 693 height 19
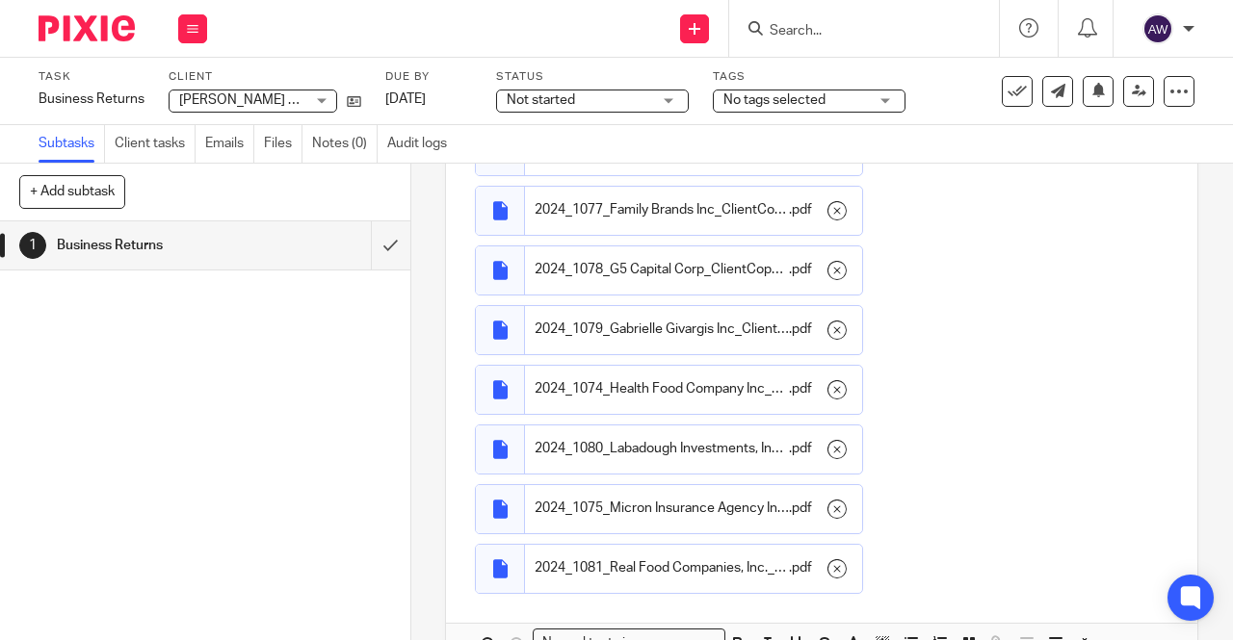
scroll to position [905, 0]
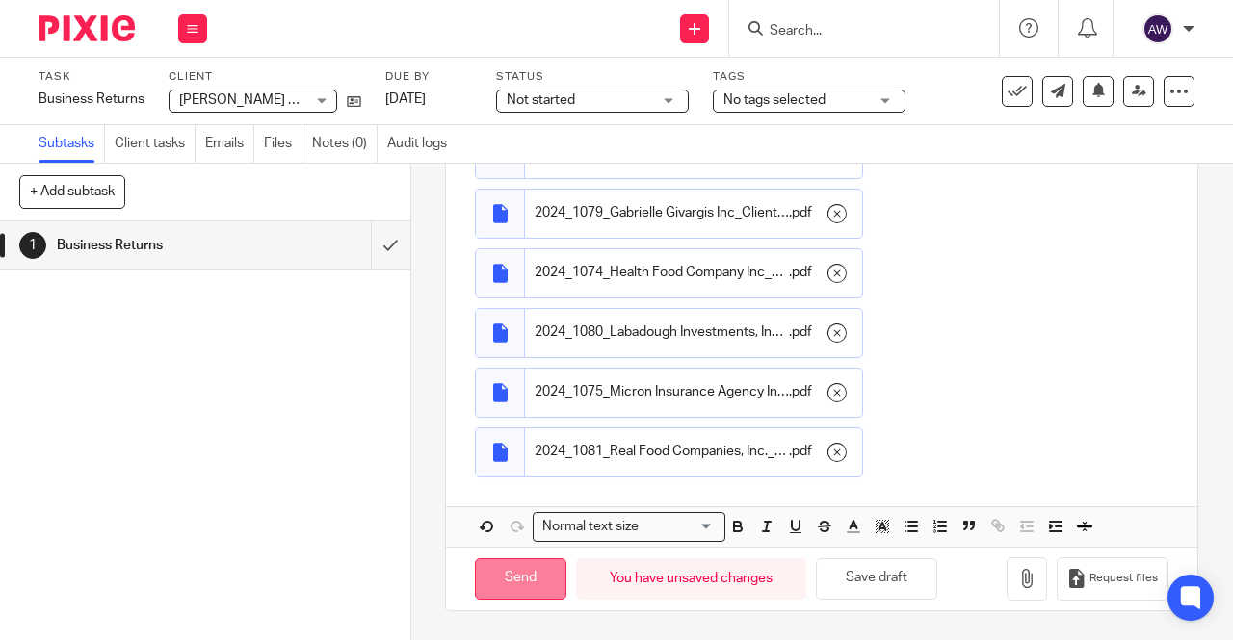
click at [526, 574] on input "Send" at bounding box center [520, 578] width 91 height 41
checkbox input "false"
type input "Sent"
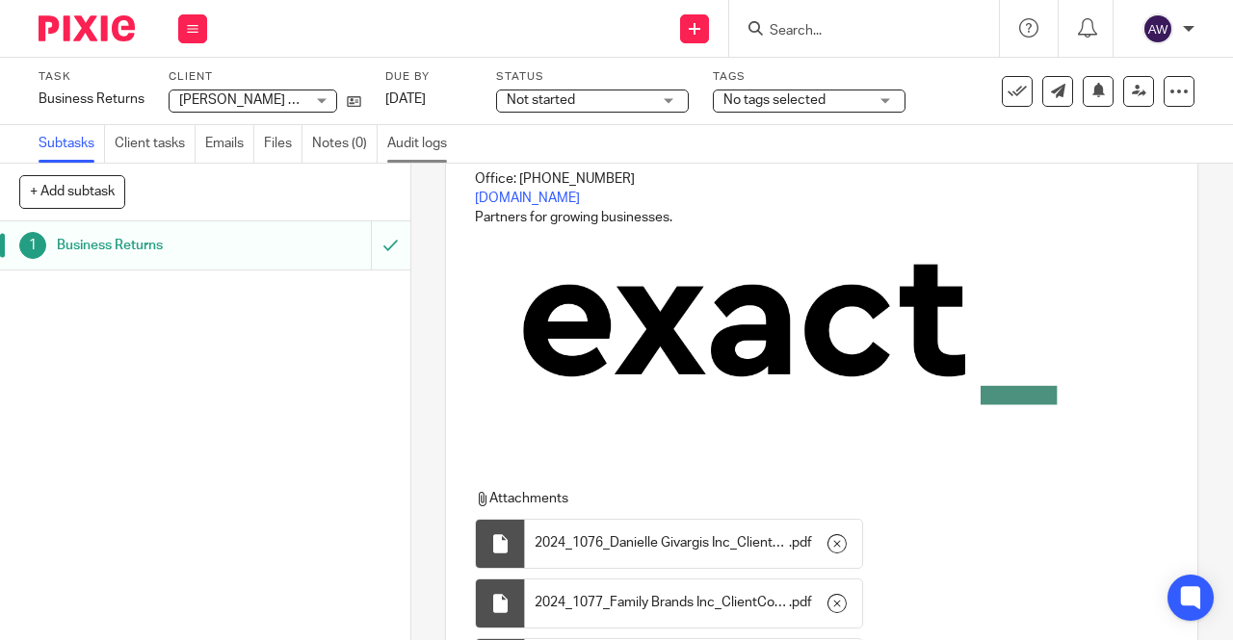
scroll to position [327, 0]
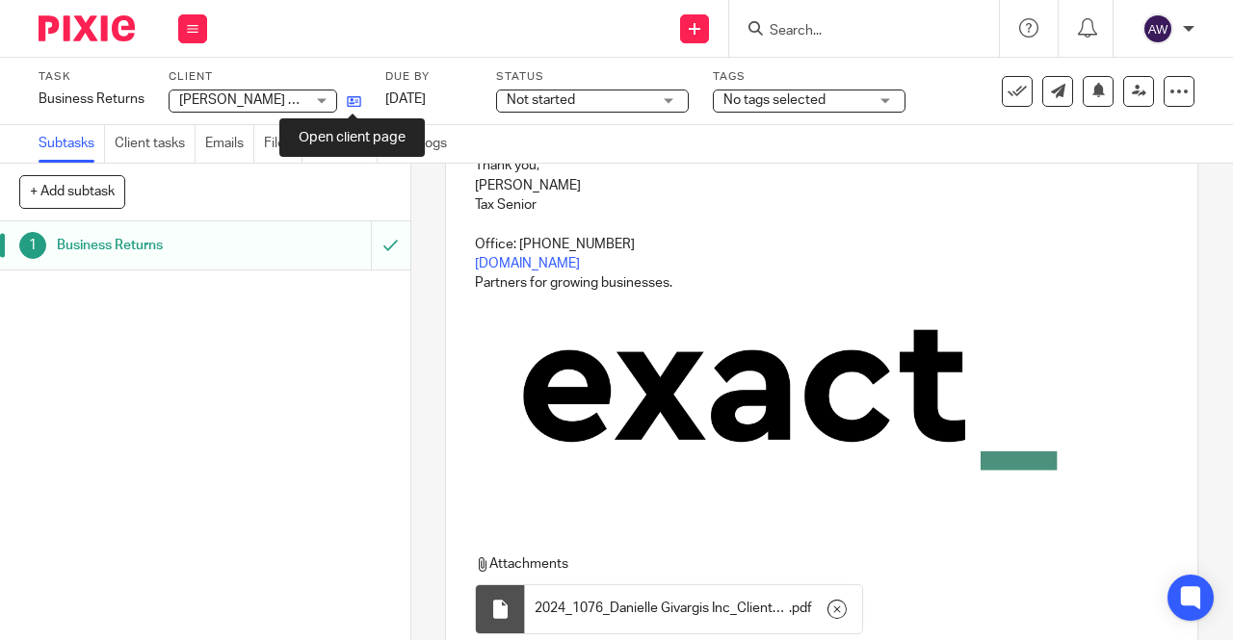
click at [357, 97] on icon at bounding box center [354, 101] width 14 height 14
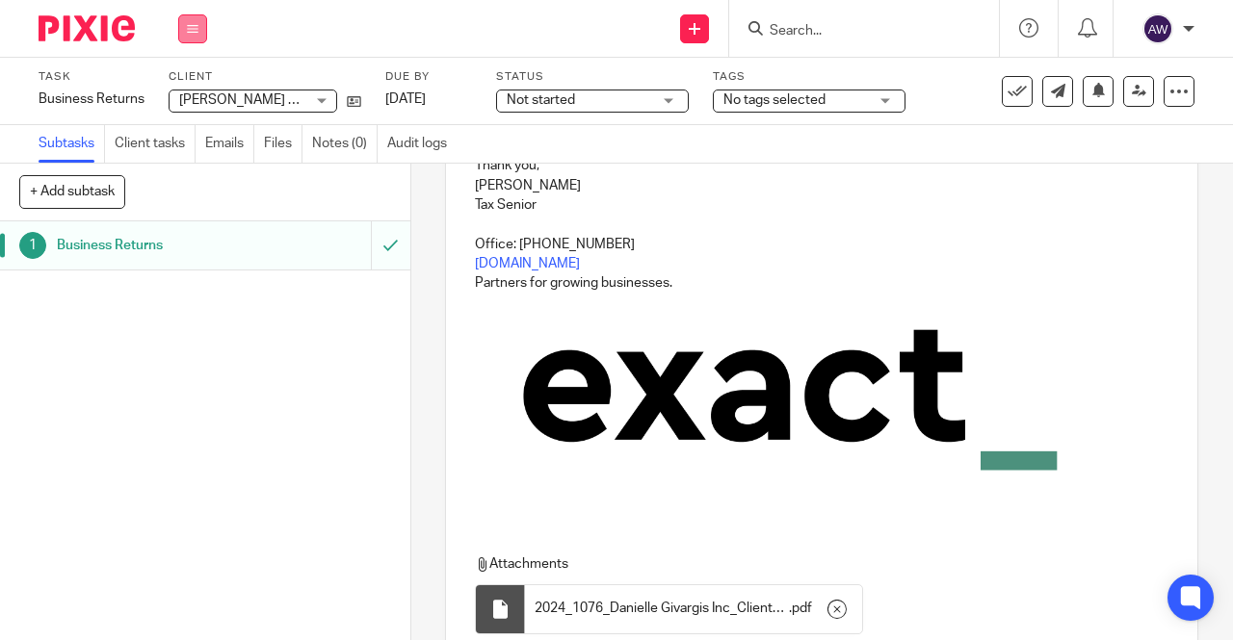
click at [201, 36] on button at bounding box center [192, 28] width 29 height 29
click at [181, 99] on li "Work" at bounding box center [192, 90] width 51 height 28
click at [188, 91] on link "Work" at bounding box center [184, 89] width 34 height 13
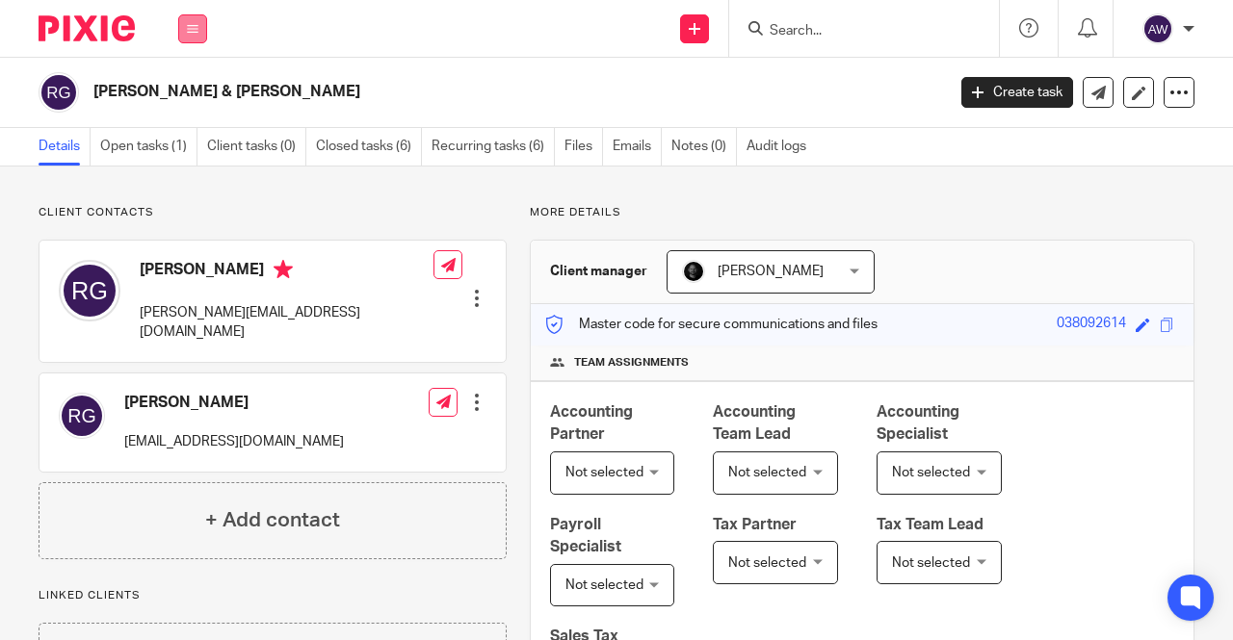
click at [204, 26] on button at bounding box center [192, 28] width 29 height 29
click at [200, 85] on li "Work" at bounding box center [192, 90] width 51 height 28
click at [187, 80] on li "Work" at bounding box center [192, 90] width 51 height 28
click at [187, 91] on link "Work" at bounding box center [182, 89] width 31 height 13
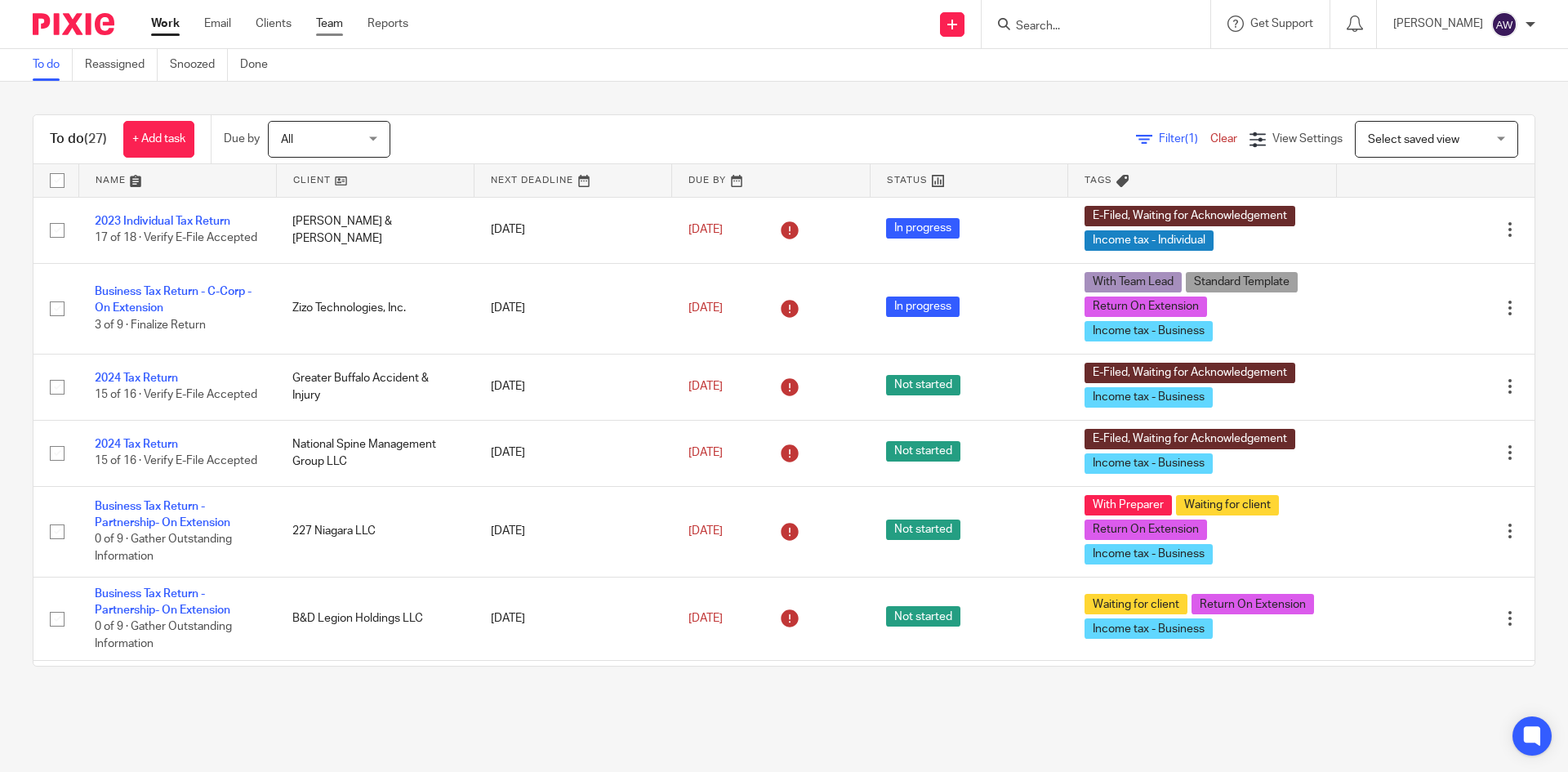
click at [338, 23] on link "Team" at bounding box center [330, 23] width 27 height 16
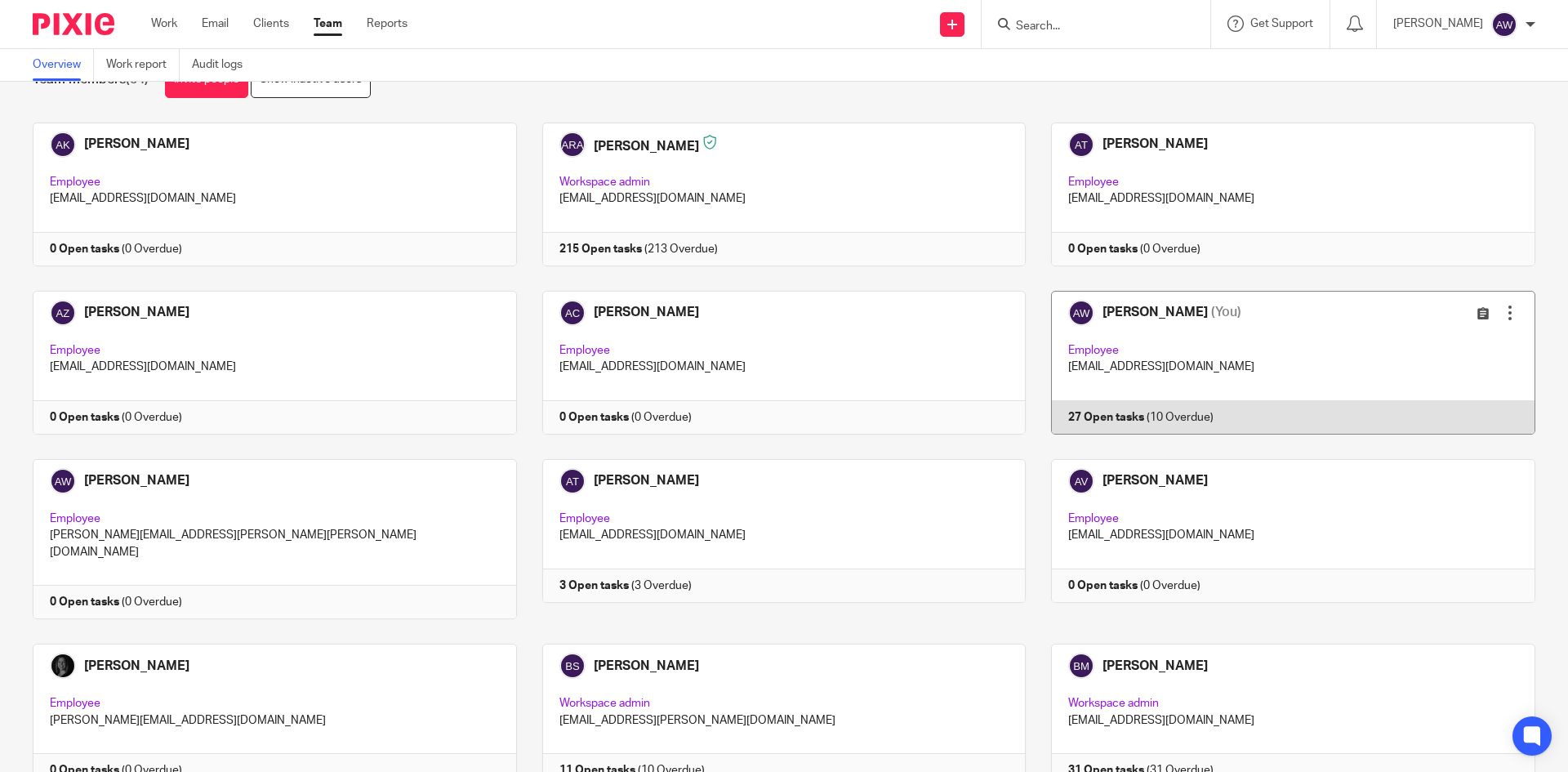
scroll to position [81, 0]
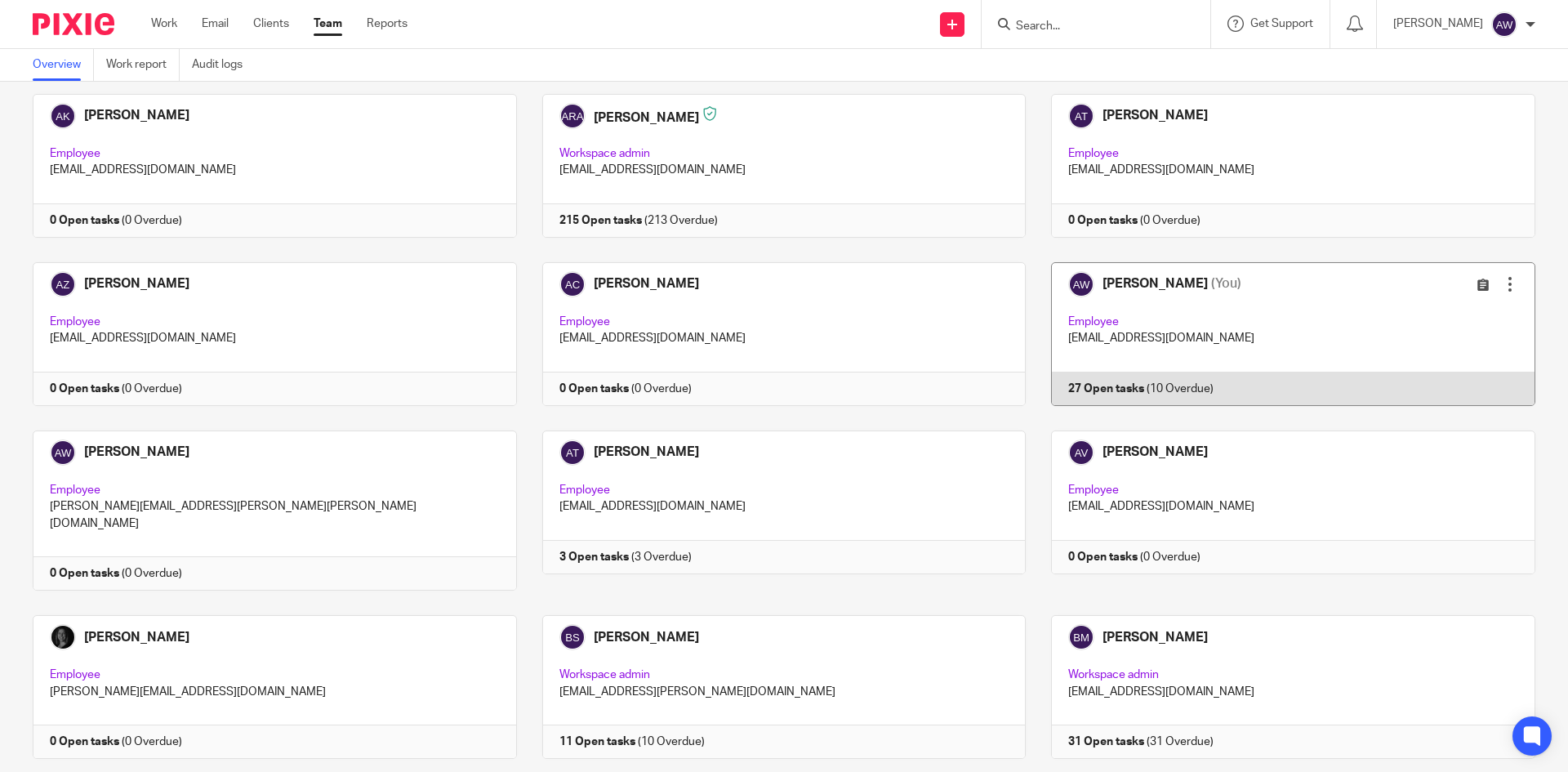
click at [1150, 358] on link at bounding box center [1280, 333] width 510 height 143
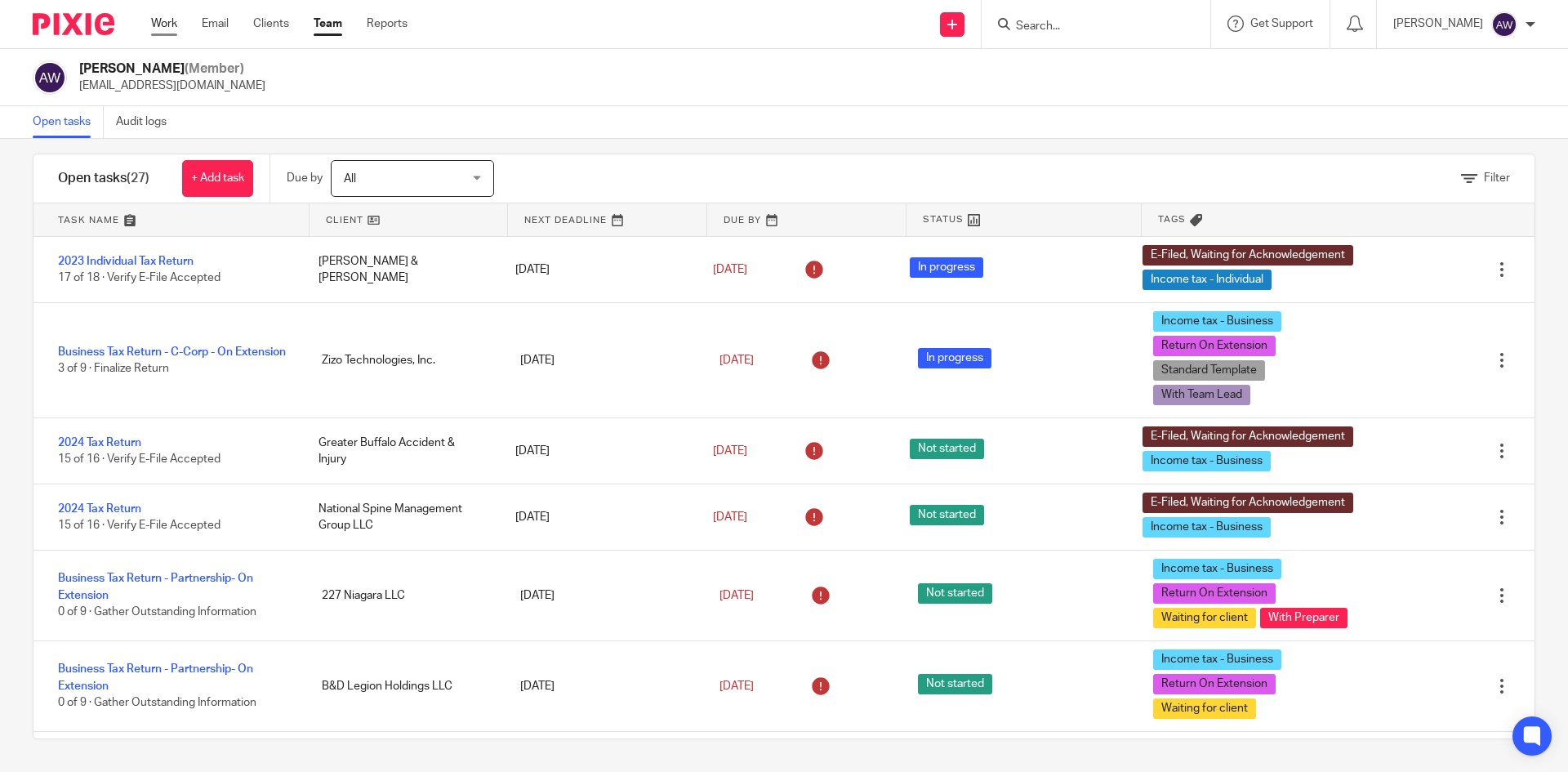
click at [177, 25] on link "Work" at bounding box center [164, 23] width 26 height 16
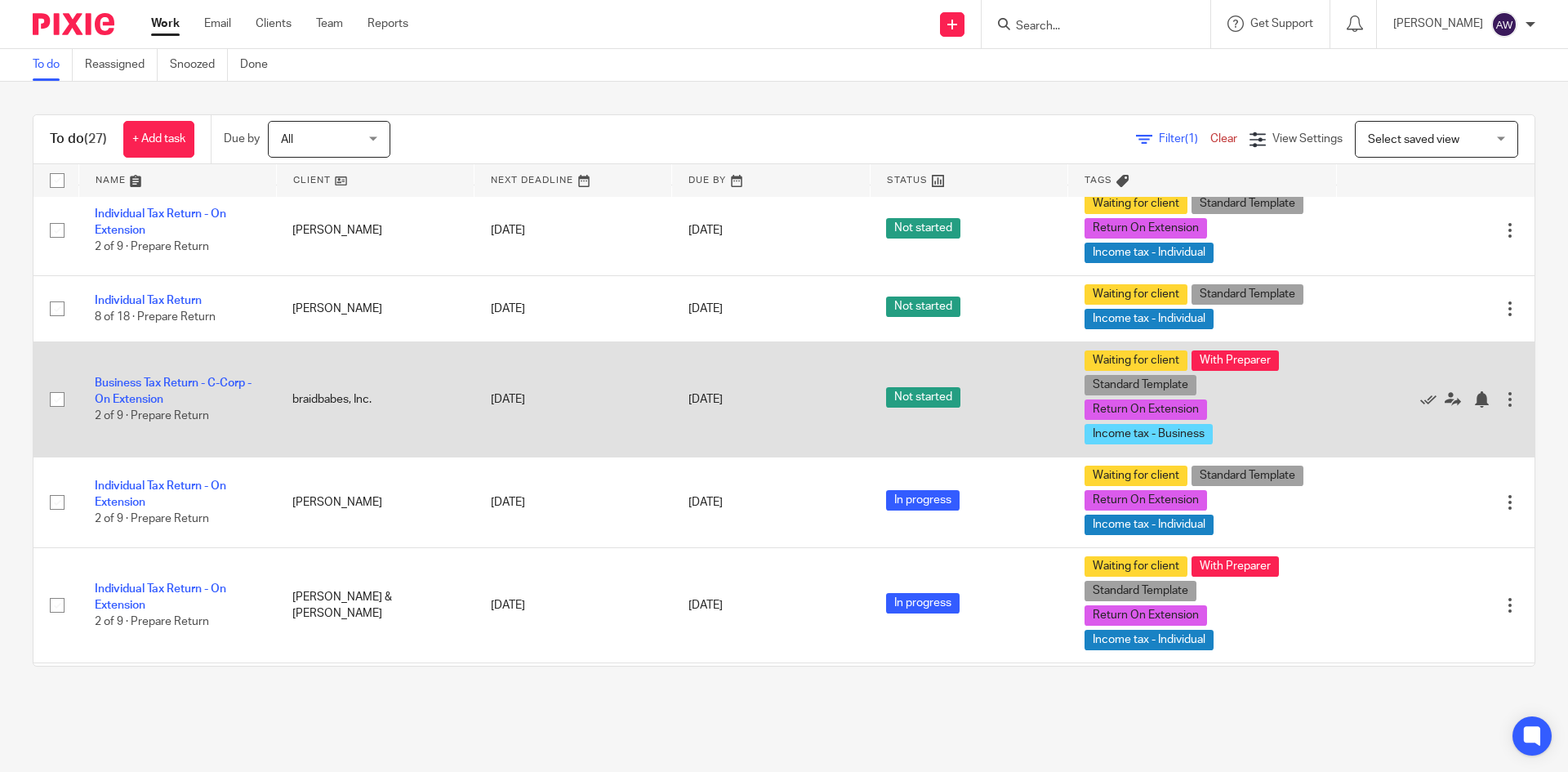
scroll to position [1389, 0]
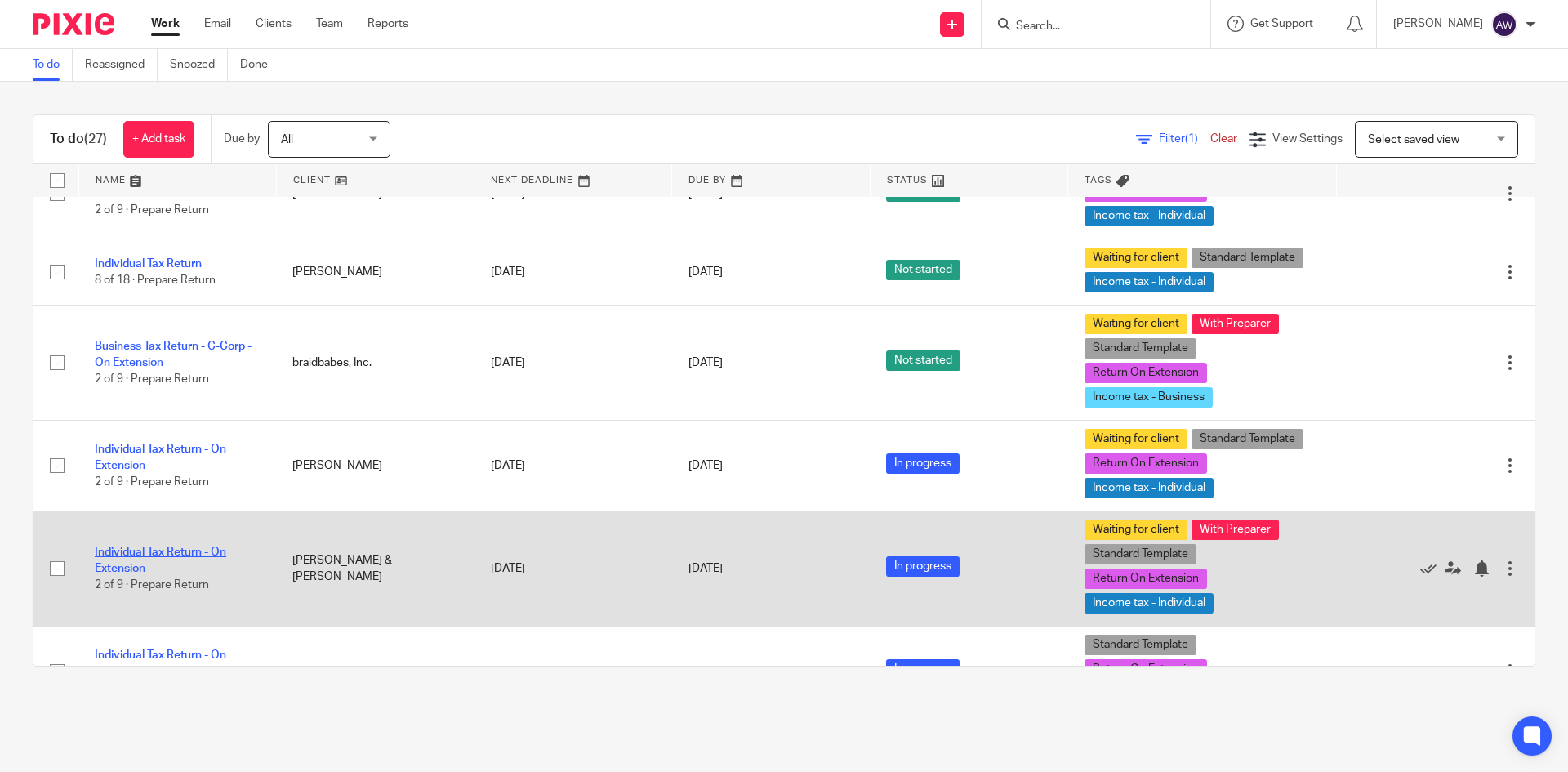
click at [180, 557] on link "Individual Tax Return - On Extension" at bounding box center [160, 560] width 131 height 28
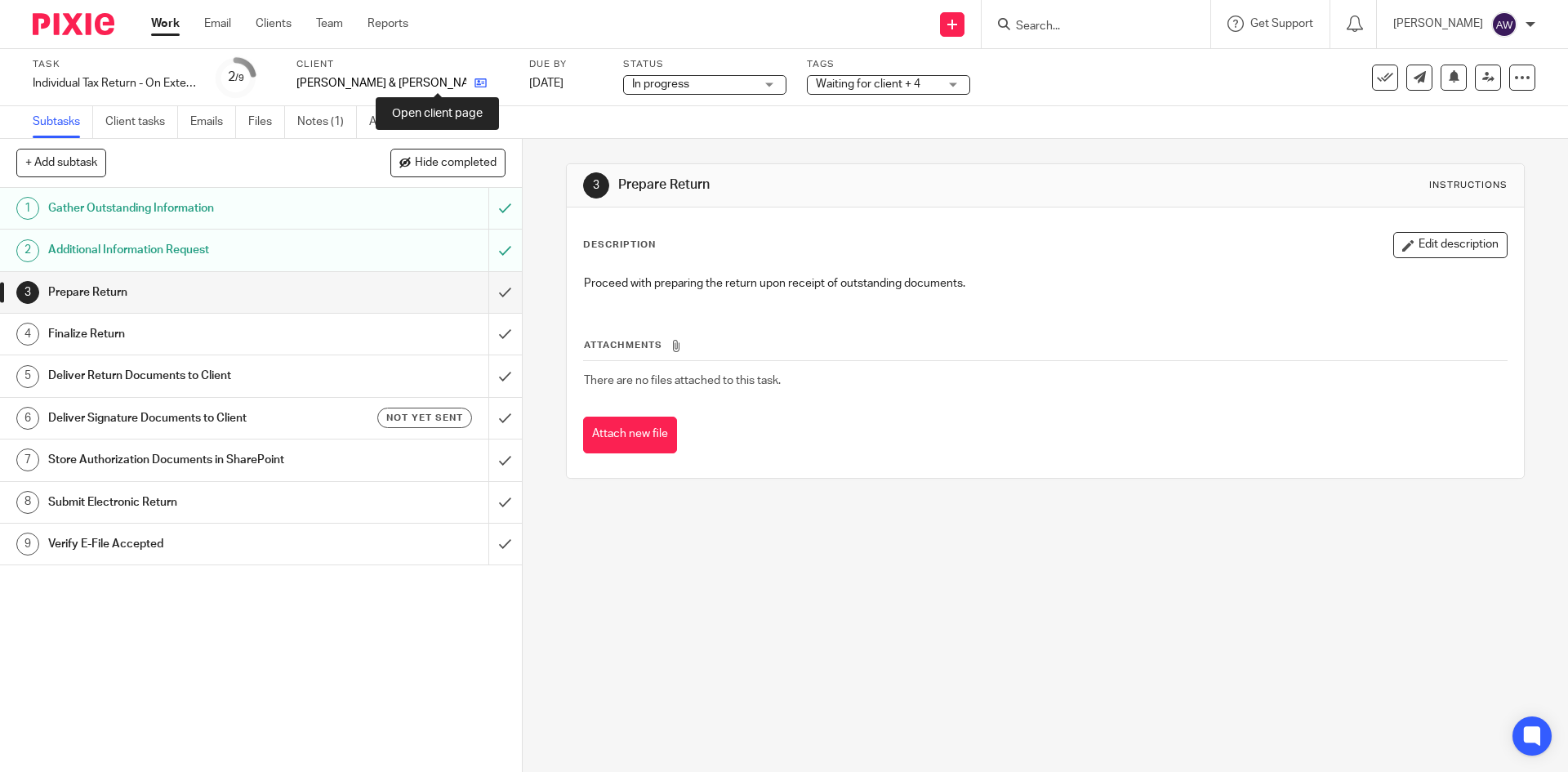
click at [474, 85] on icon at bounding box center [480, 83] width 12 height 12
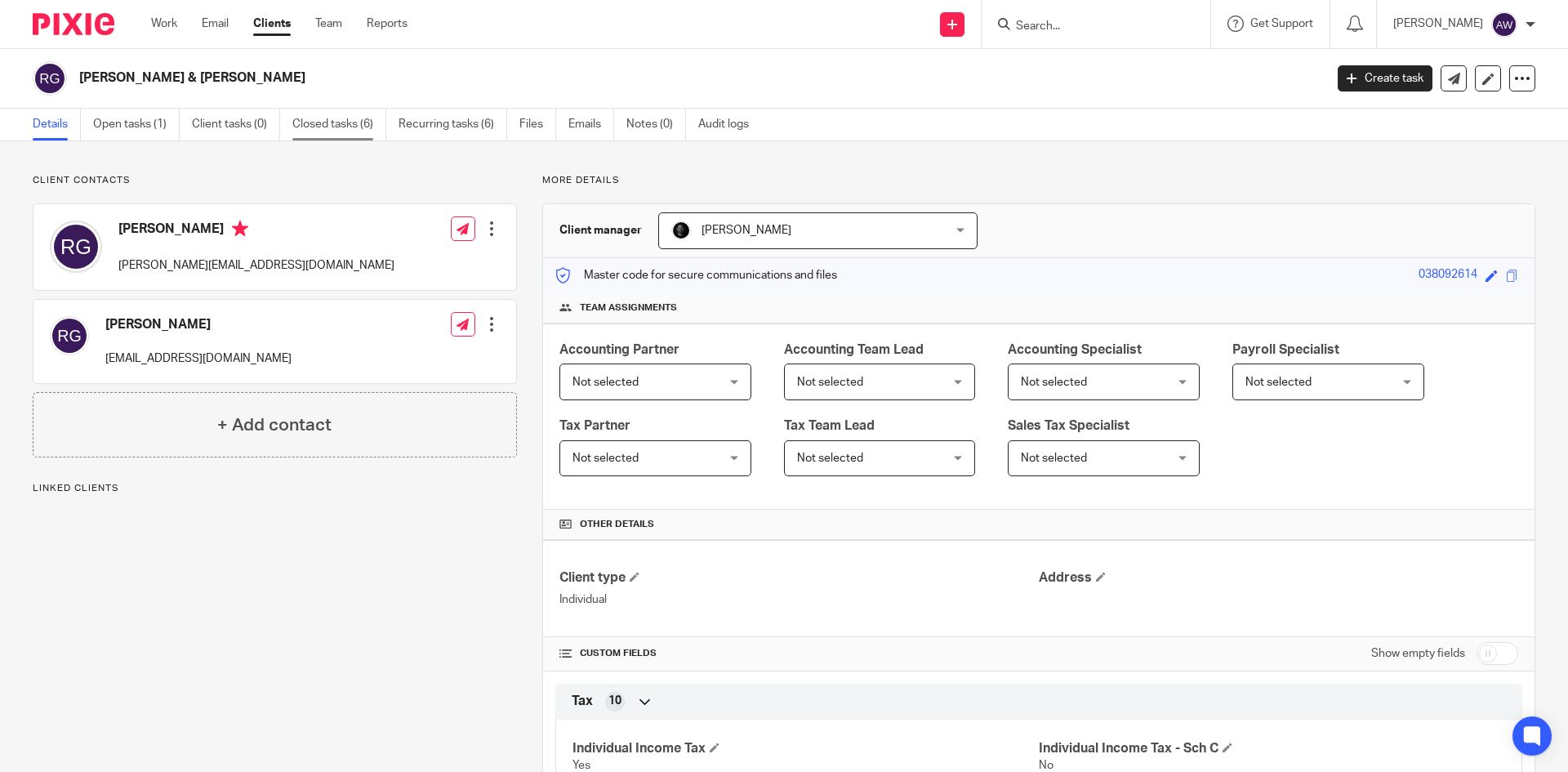
click at [352, 119] on link "Closed tasks (6)" at bounding box center [339, 125] width 94 height 32
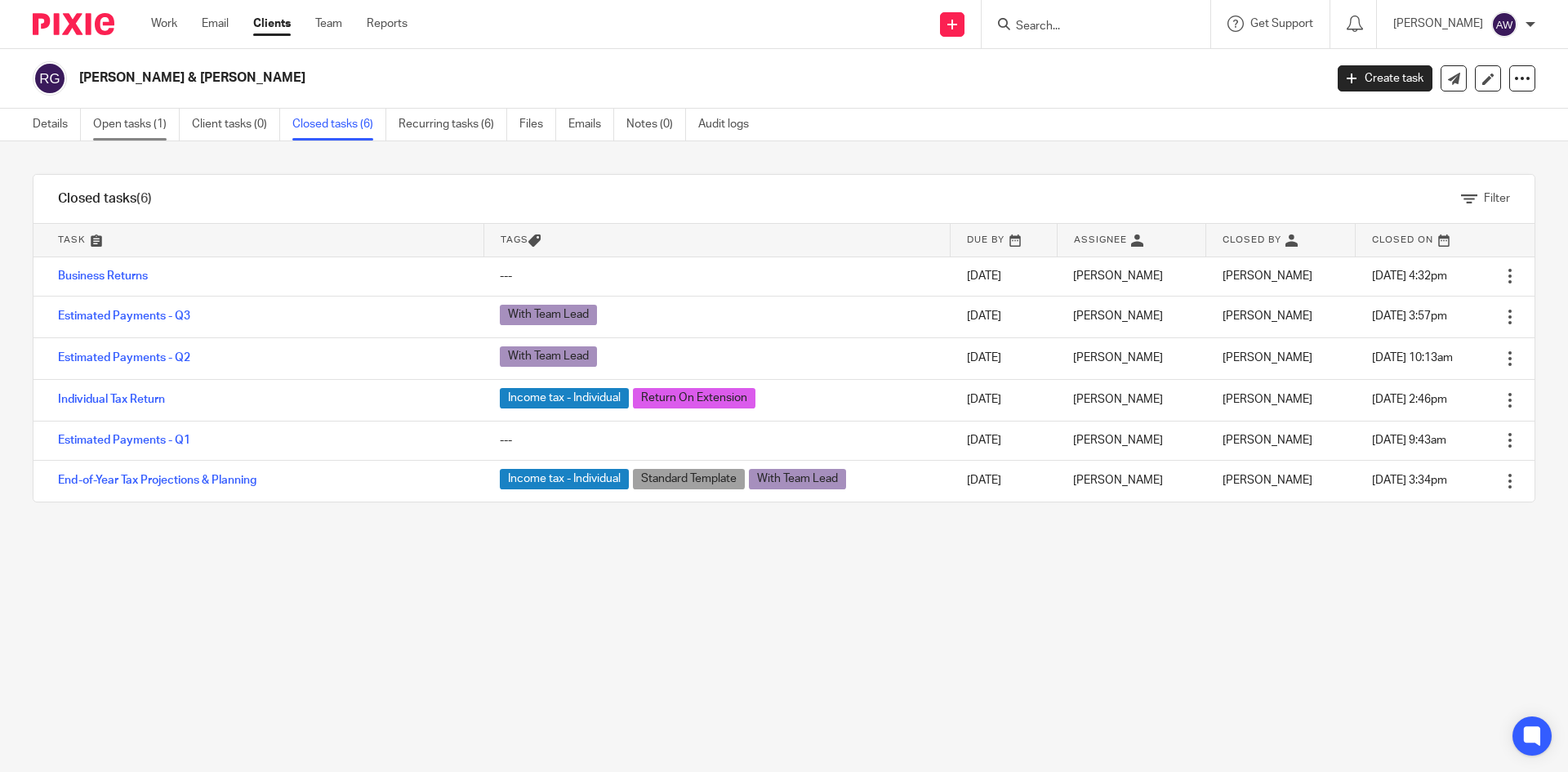
click at [112, 120] on link "Open tasks (1)" at bounding box center [137, 125] width 86 height 32
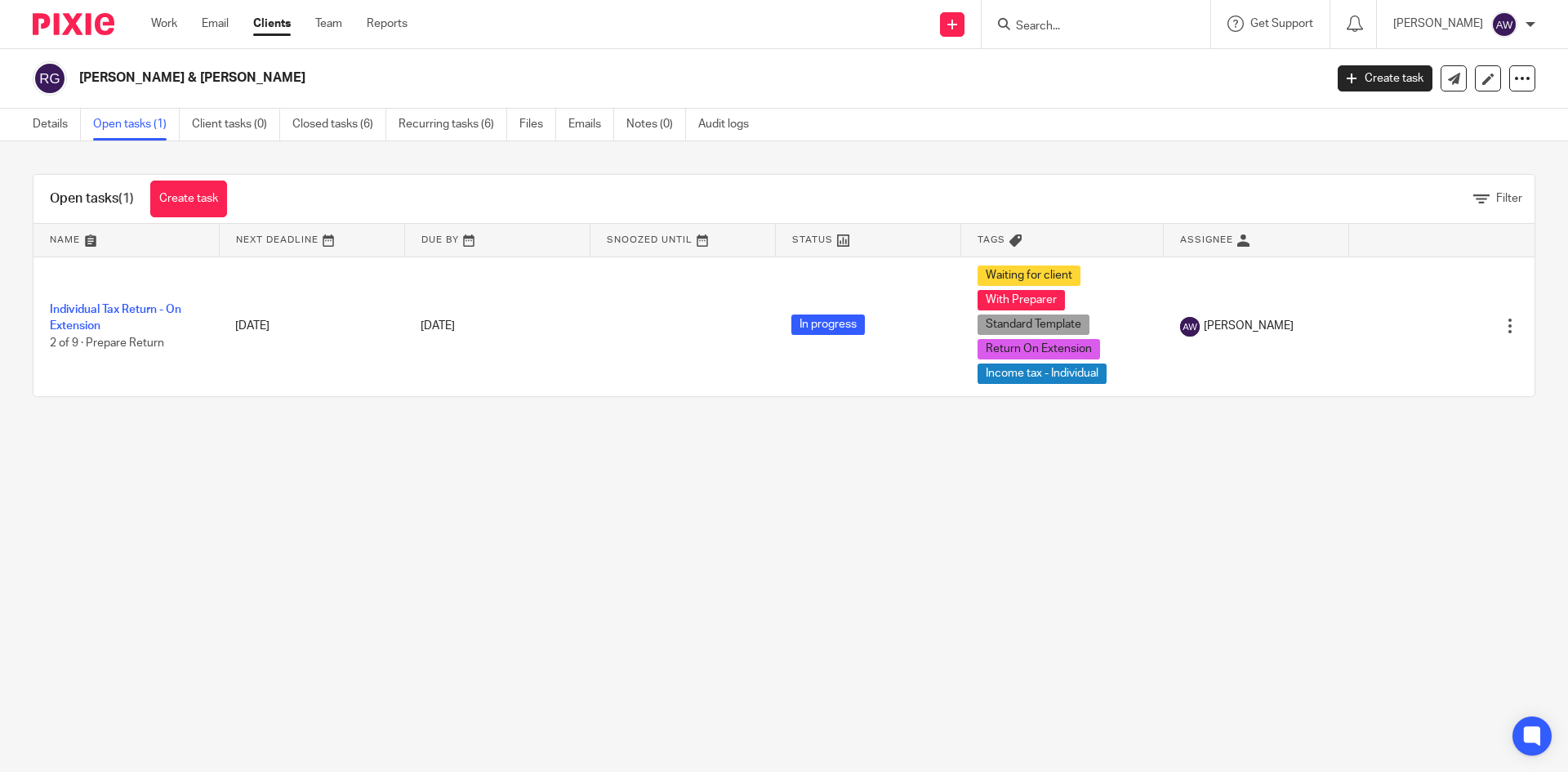
click at [226, 82] on h2 "[PERSON_NAME] & [PERSON_NAME]" at bounding box center [572, 78] width 987 height 17
click at [47, 125] on link "Details" at bounding box center [57, 125] width 48 height 32
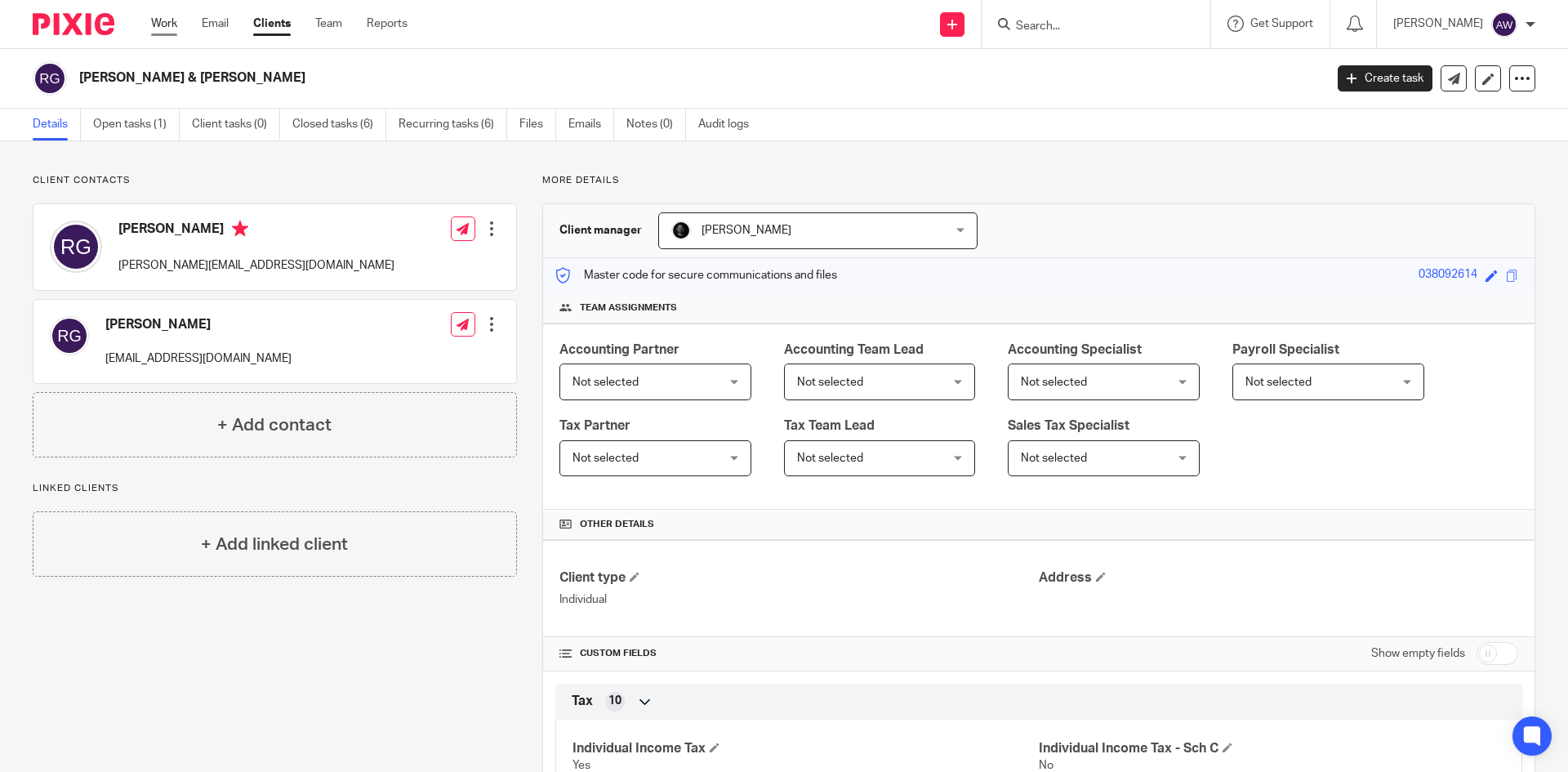
click at [166, 27] on link "Work" at bounding box center [164, 23] width 26 height 16
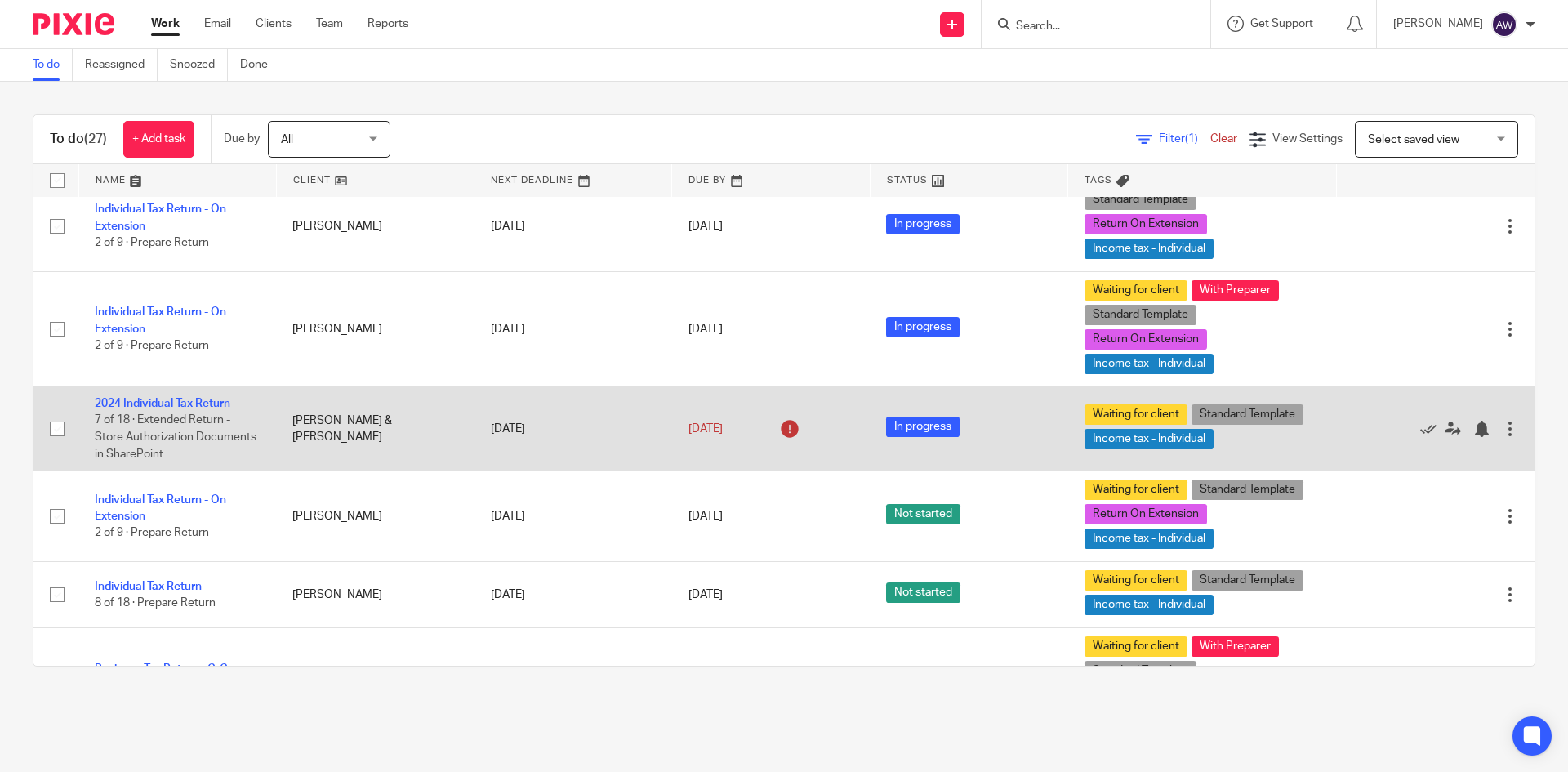
scroll to position [1062, 0]
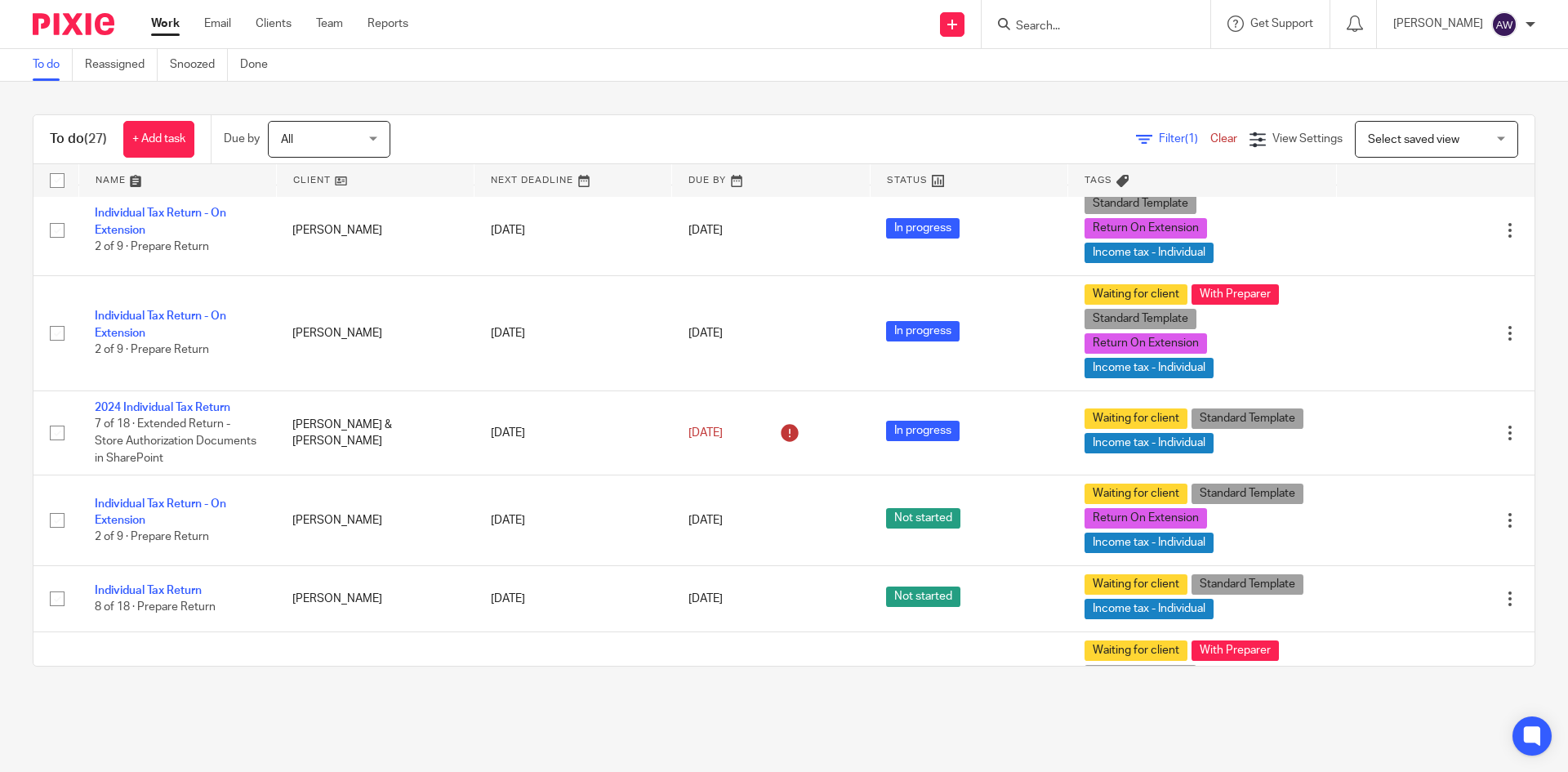
click at [165, 38] on div "Work Email Clients Team Reports Work Email Clients Team Reports Settings" at bounding box center [283, 24] width 298 height 48
